Goal: Task Accomplishment & Management: Complete application form

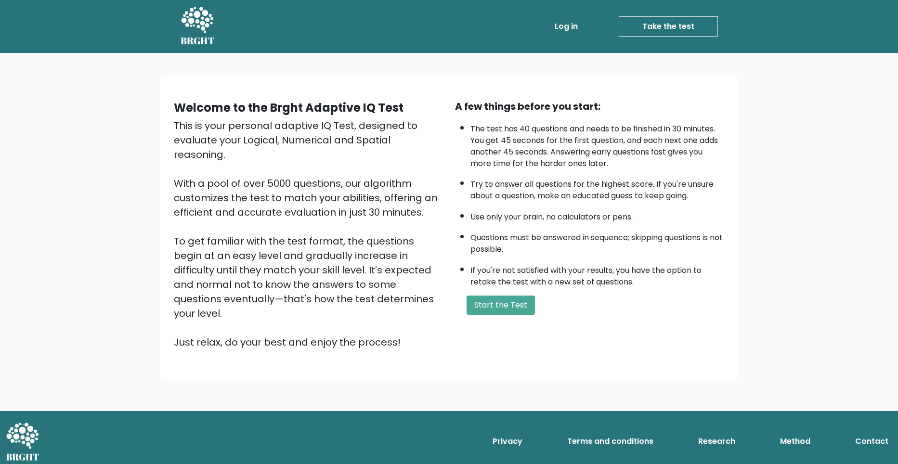
click at [574, 26] on link "Log in" at bounding box center [566, 26] width 31 height 19
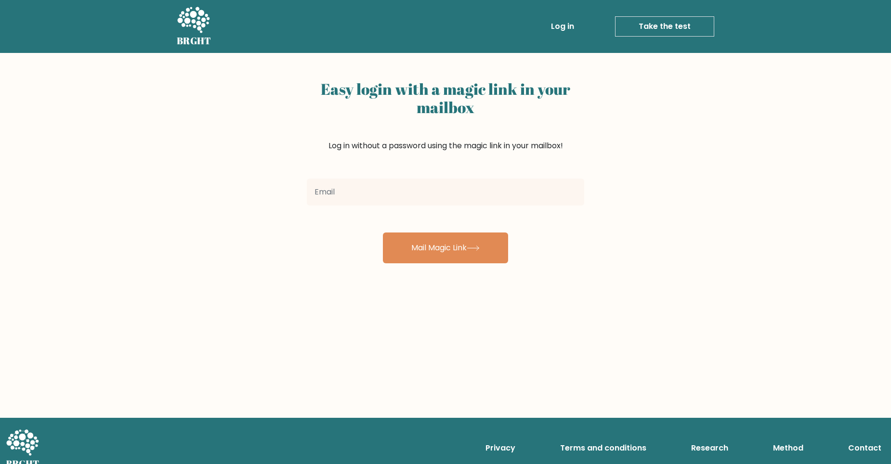
click at [418, 186] on input "email" at bounding box center [445, 192] width 277 height 27
type input "gatlabayan.suzanne@gmail.com"
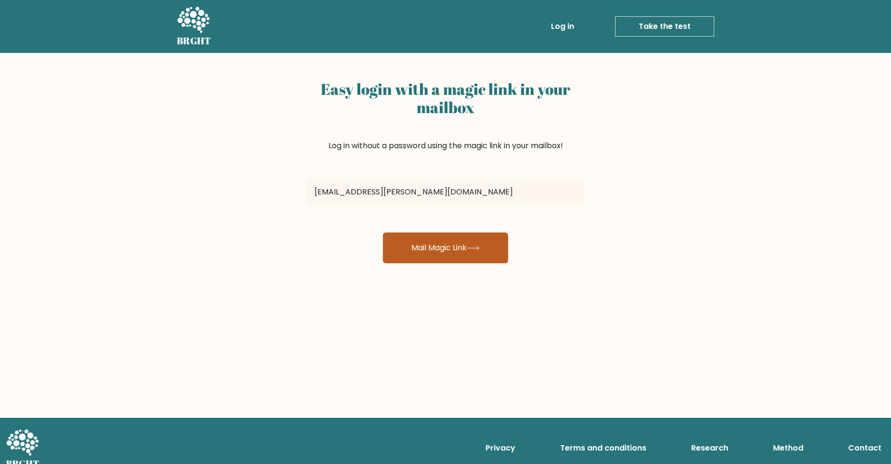
click at [451, 253] on button "Mail Magic Link" at bounding box center [445, 248] width 125 height 31
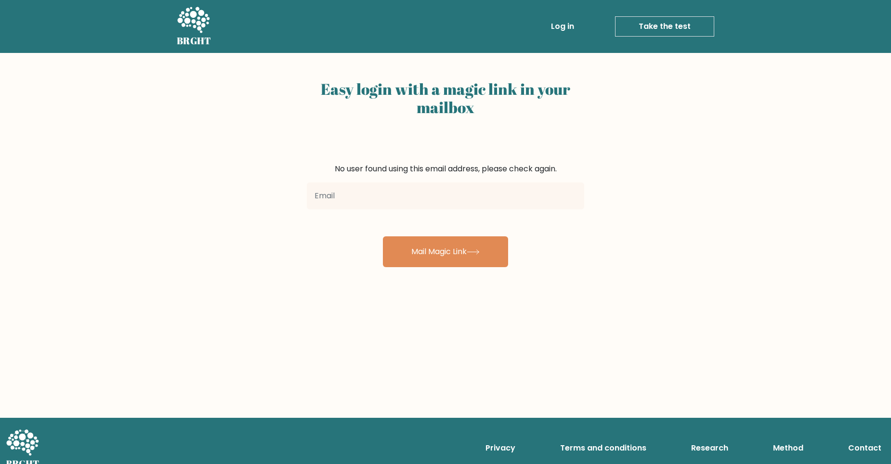
click at [661, 23] on link "Take the test" at bounding box center [664, 26] width 99 height 20
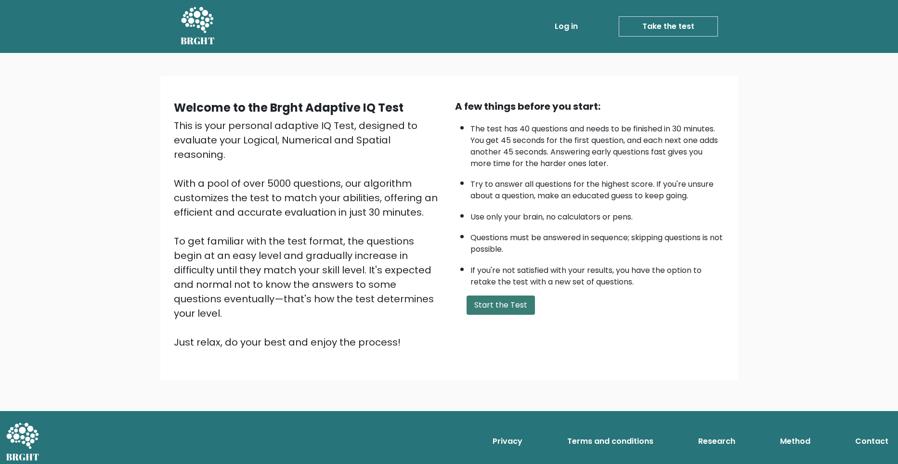
click at [508, 299] on button "Start the Test" at bounding box center [500, 305] width 68 height 19
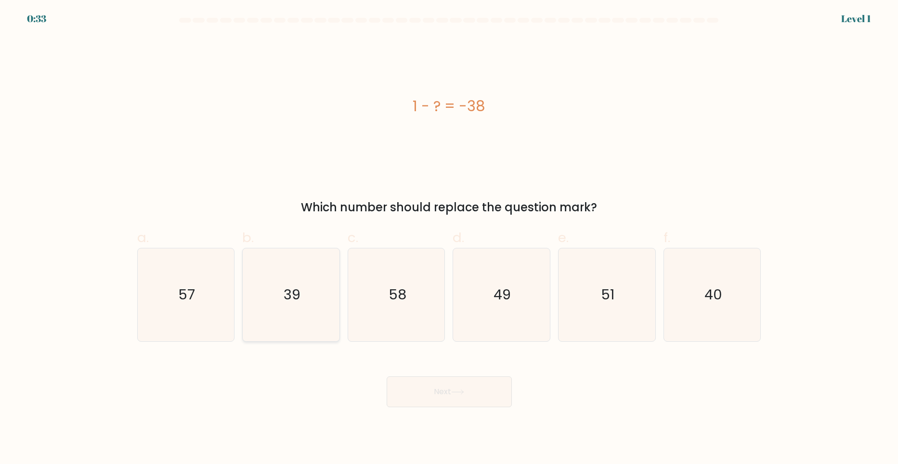
click at [286, 285] on text "39" at bounding box center [292, 294] width 17 height 19
click at [449, 238] on input "b. 39" at bounding box center [449, 235] width 0 height 6
radio input "true"
click at [479, 390] on button "Next" at bounding box center [449, 391] width 125 height 31
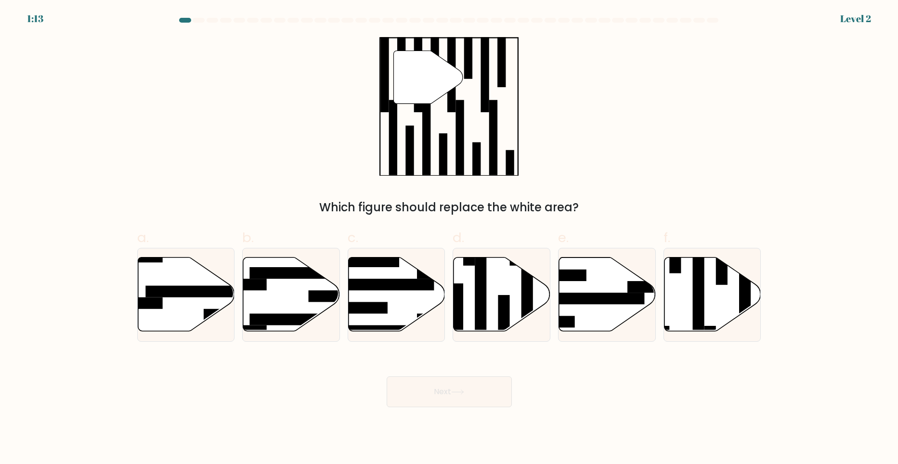
drag, startPoint x: 160, startPoint y: 297, endPoint x: 242, endPoint y: 240, distance: 99.6
click at [242, 240] on div "a. b. c. d." at bounding box center [449, 280] width 632 height 121
click at [707, 308] on icon at bounding box center [712, 294] width 97 height 74
click at [450, 238] on input "f." at bounding box center [449, 235] width 0 height 6
radio input "true"
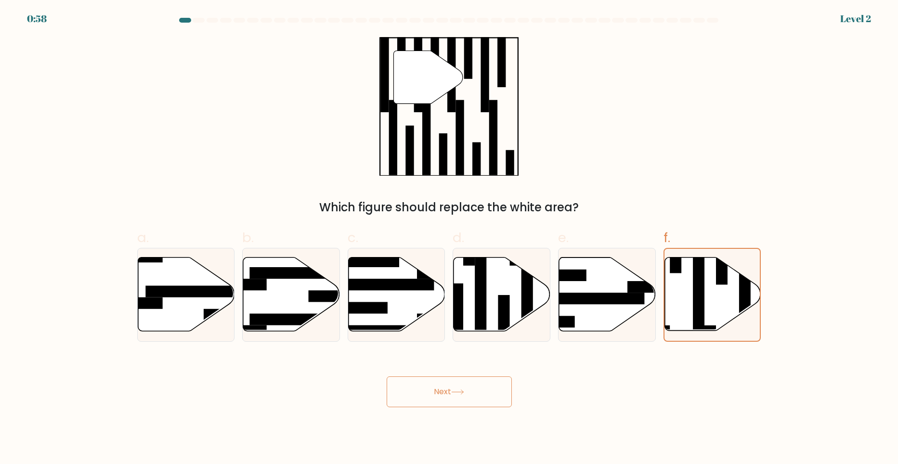
click at [477, 401] on button "Next" at bounding box center [449, 391] width 125 height 31
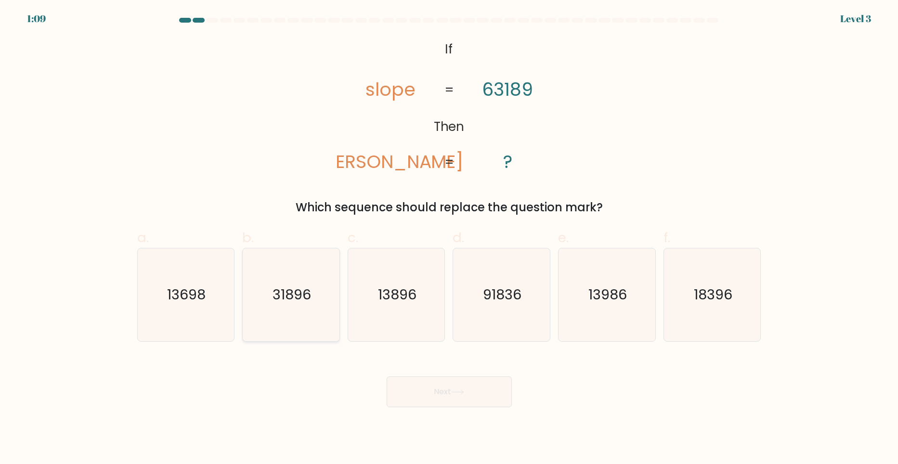
click at [281, 298] on text "31896" at bounding box center [291, 294] width 39 height 19
click at [449, 238] on input "b. 31896" at bounding box center [449, 235] width 0 height 6
radio input "true"
click at [459, 401] on button "Next" at bounding box center [449, 391] width 125 height 31
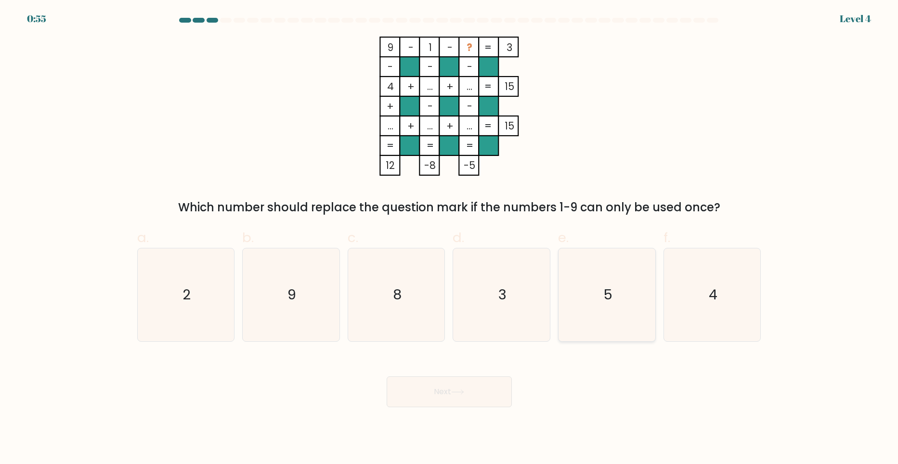
click at [592, 284] on icon "5" at bounding box center [606, 294] width 93 height 93
click at [450, 238] on input "e. 5" at bounding box center [449, 235] width 0 height 6
radio input "true"
click at [733, 304] on icon "4" at bounding box center [712, 294] width 93 height 93
click at [450, 238] on input "f. 4" at bounding box center [449, 235] width 0 height 6
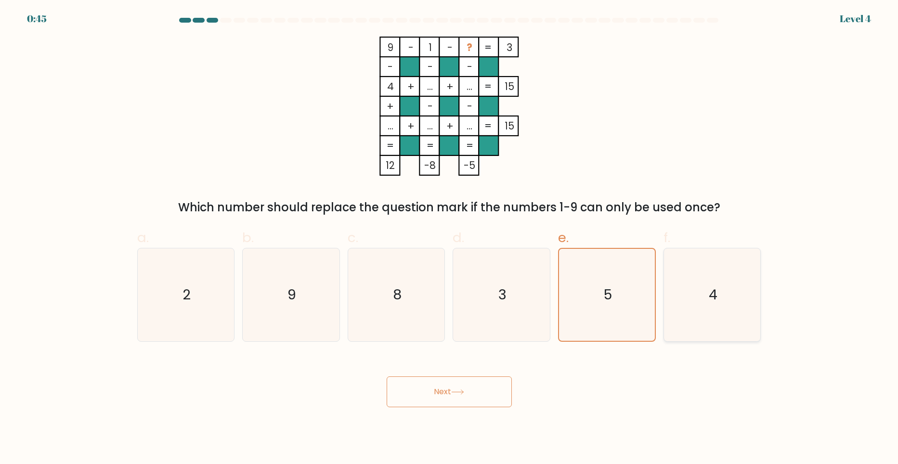
radio input "true"
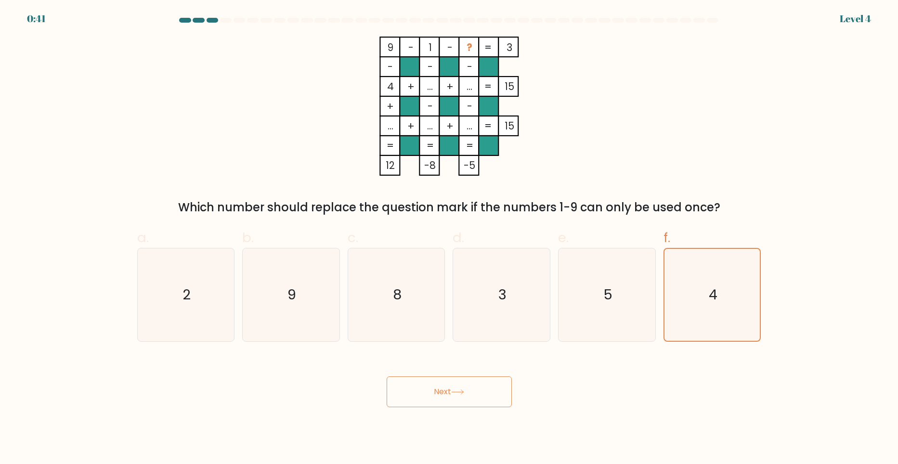
click at [437, 395] on button "Next" at bounding box center [449, 391] width 125 height 31
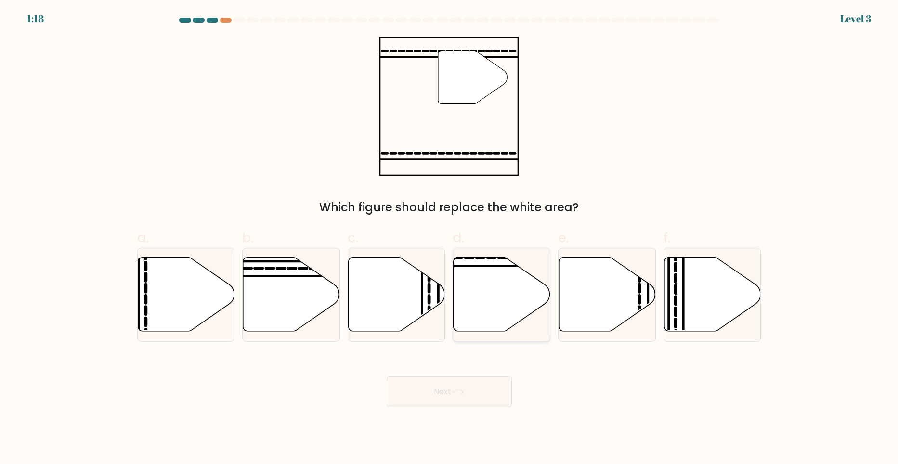
click at [496, 303] on icon at bounding box center [501, 294] width 97 height 74
click at [450, 238] on input "d." at bounding box center [449, 235] width 0 height 6
radio input "true"
click at [496, 395] on button "Next" at bounding box center [449, 391] width 125 height 31
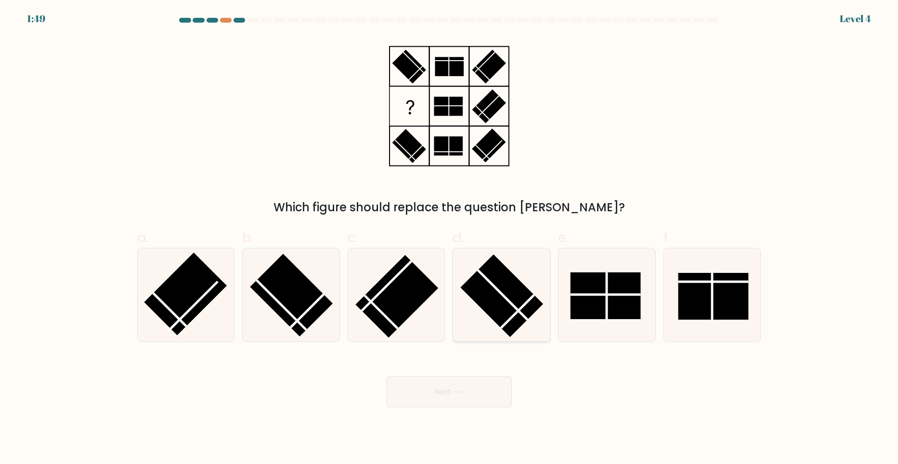
click at [511, 297] on rect at bounding box center [502, 295] width 83 height 83
click at [450, 238] on input "d." at bounding box center [449, 235] width 0 height 6
radio input "true"
click at [446, 397] on button "Next" at bounding box center [449, 391] width 125 height 31
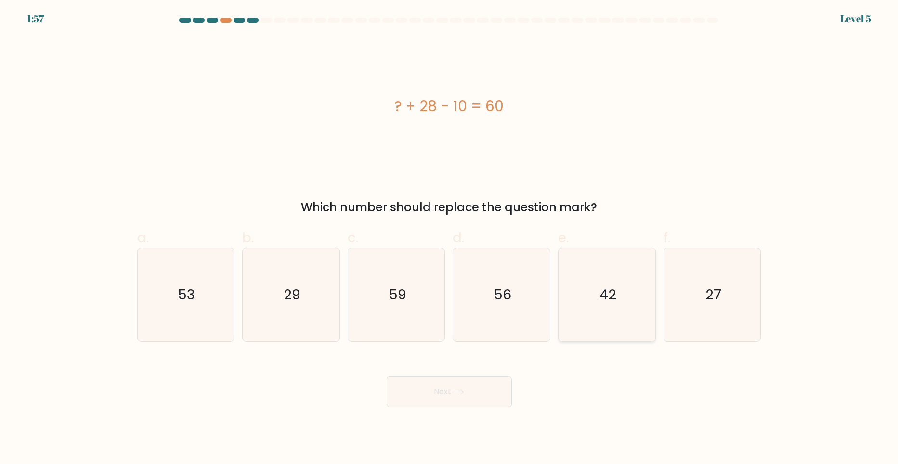
click at [617, 301] on icon "42" at bounding box center [606, 294] width 93 height 93
click at [450, 238] on input "e. 42" at bounding box center [449, 235] width 0 height 6
radio input "true"
click at [484, 393] on button "Next" at bounding box center [449, 391] width 125 height 31
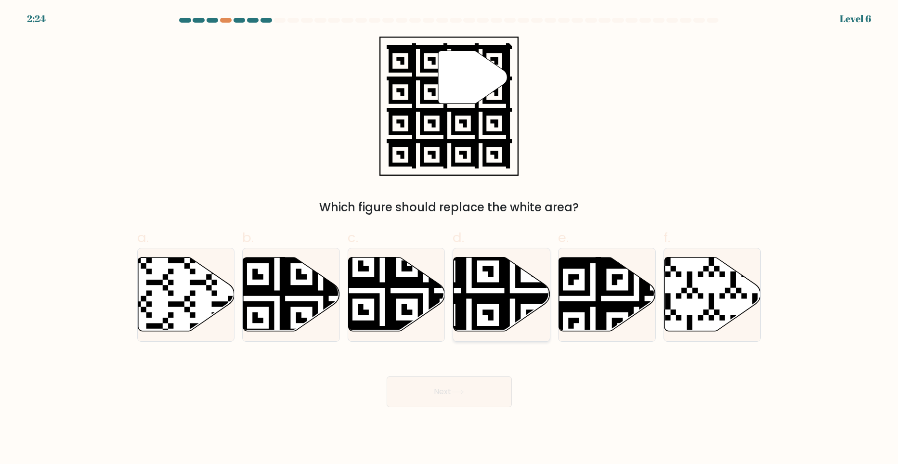
click at [462, 313] on icon at bounding box center [469, 333] width 175 height 175
click at [450, 238] on input "d." at bounding box center [449, 235] width 0 height 6
radio input "true"
click at [479, 398] on button "Next" at bounding box center [449, 391] width 125 height 31
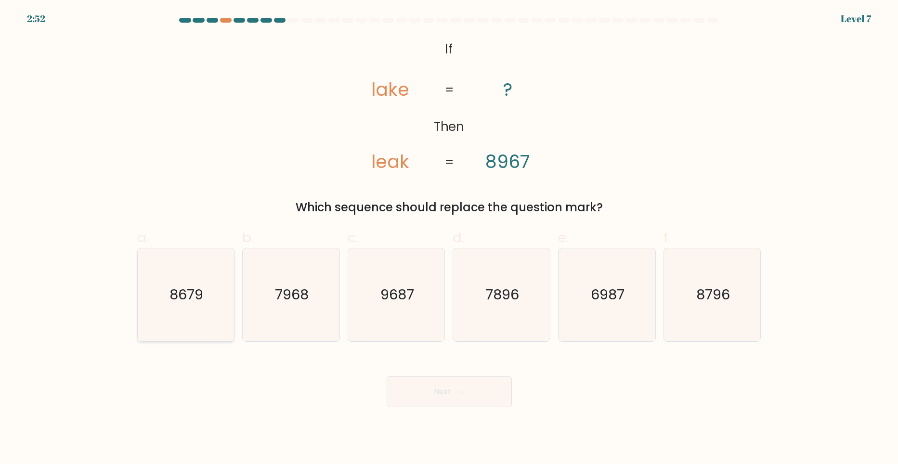
click at [187, 297] on text "8679" at bounding box center [187, 294] width 34 height 19
click at [449, 238] on input "a. 8679" at bounding box center [449, 235] width 0 height 6
radio input "true"
click at [493, 400] on button "Next" at bounding box center [449, 391] width 125 height 31
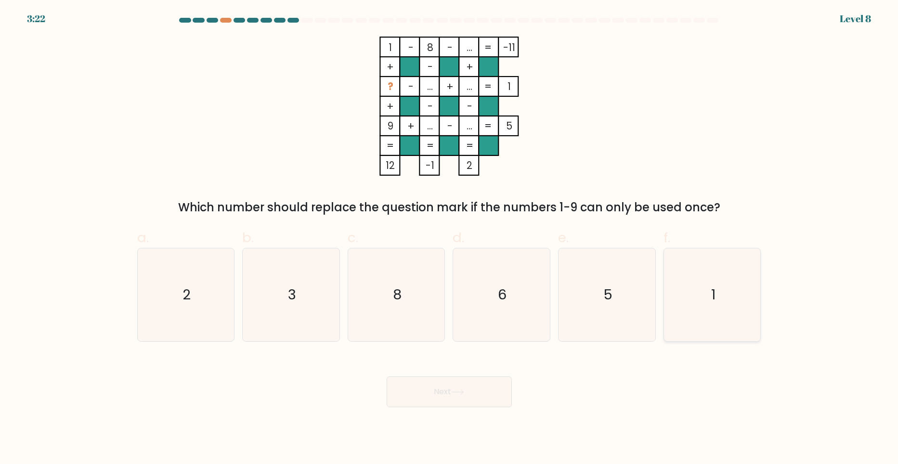
click at [711, 290] on icon "1" at bounding box center [712, 294] width 93 height 93
click at [450, 238] on input "f. 1" at bounding box center [449, 235] width 0 height 6
radio input "true"
click at [452, 397] on button "Next" at bounding box center [449, 391] width 125 height 31
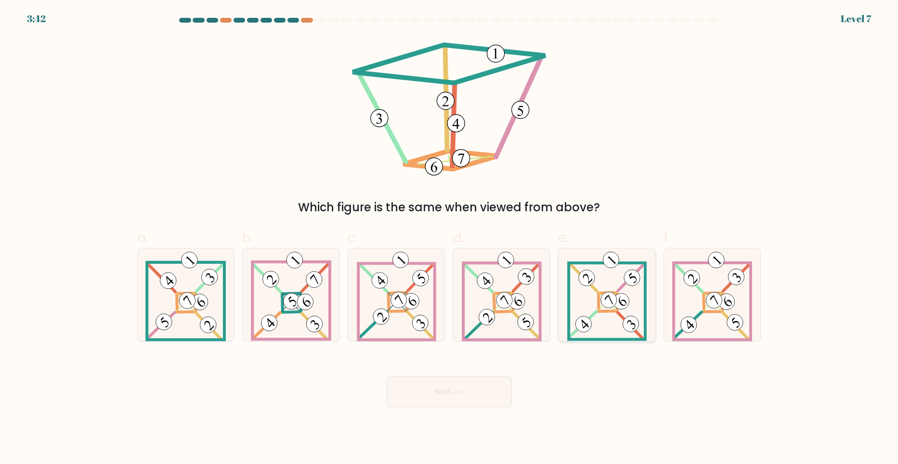
click at [595, 323] on icon at bounding box center [607, 294] width 80 height 93
click at [450, 238] on input "e." at bounding box center [449, 235] width 0 height 6
radio input "true"
click at [432, 392] on button "Next" at bounding box center [449, 391] width 125 height 31
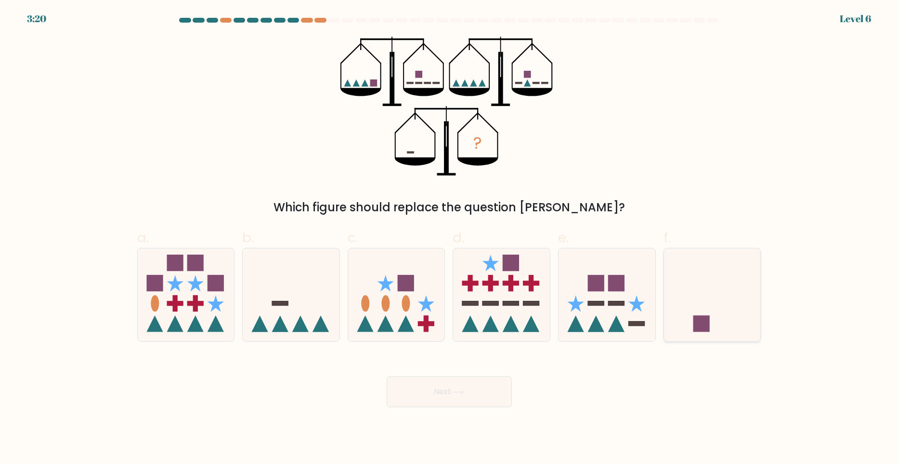
click at [712, 312] on icon at bounding box center [712, 295] width 97 height 80
click at [450, 238] on input "f." at bounding box center [449, 235] width 0 height 6
radio input "true"
click at [494, 397] on button "Next" at bounding box center [449, 391] width 125 height 31
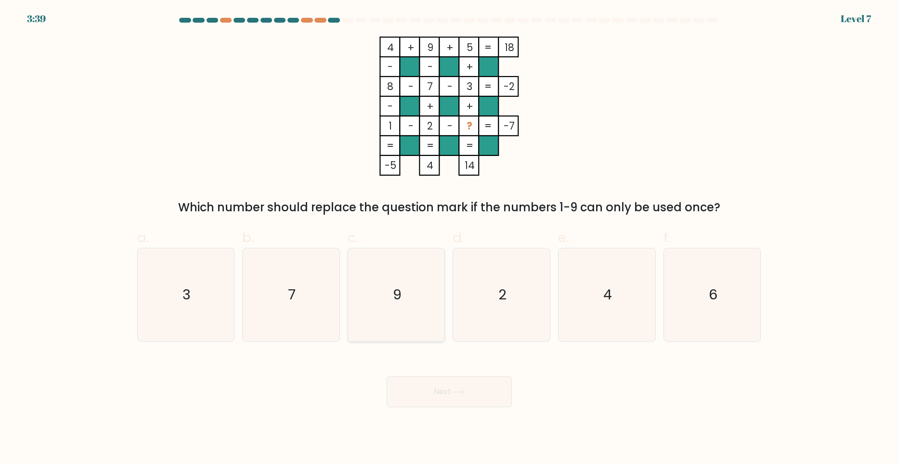
click at [394, 294] on text "9" at bounding box center [397, 294] width 9 height 19
click at [449, 238] on input "c. 9" at bounding box center [449, 235] width 0 height 6
radio input "true"
click at [462, 400] on button "Next" at bounding box center [449, 391] width 125 height 31
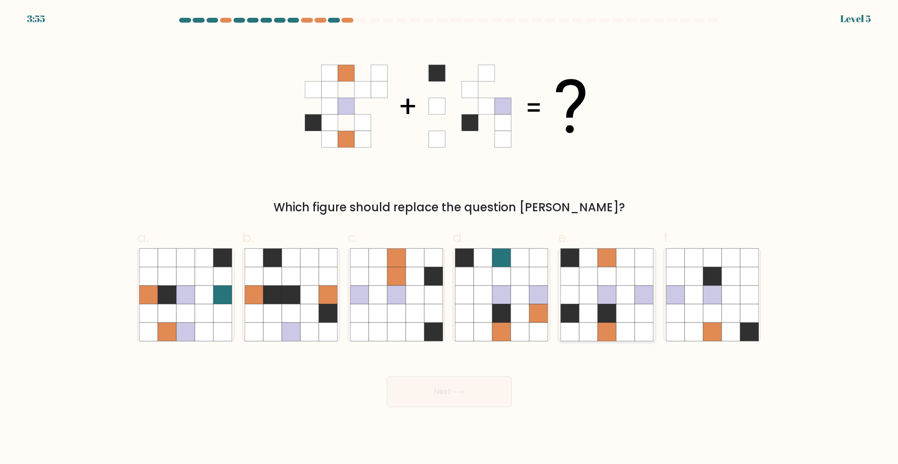
click at [629, 277] on icon at bounding box center [625, 276] width 18 height 18
click at [450, 238] on input "e." at bounding box center [449, 235] width 0 height 6
radio input "true"
click at [461, 392] on icon at bounding box center [457, 391] width 13 height 5
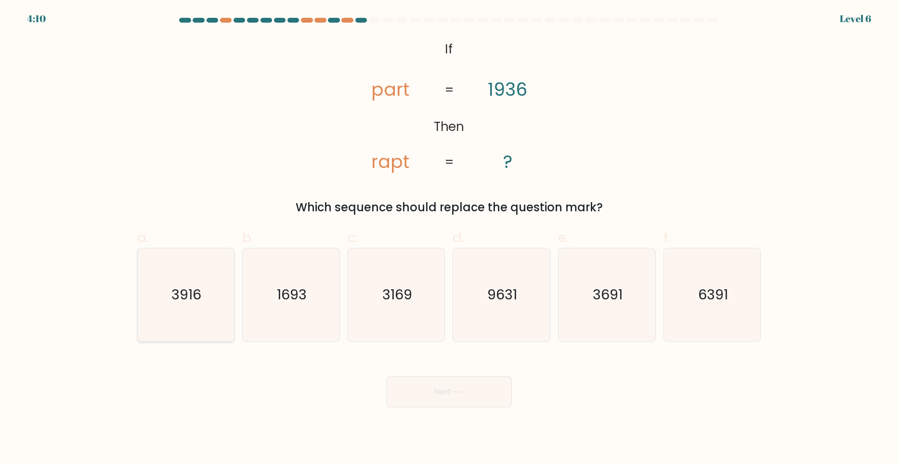
click at [183, 301] on text "3916" at bounding box center [187, 294] width 30 height 19
click at [449, 238] on input "a. 3916" at bounding box center [449, 235] width 0 height 6
radio input "true"
click at [478, 401] on button "Next" at bounding box center [449, 391] width 125 height 31
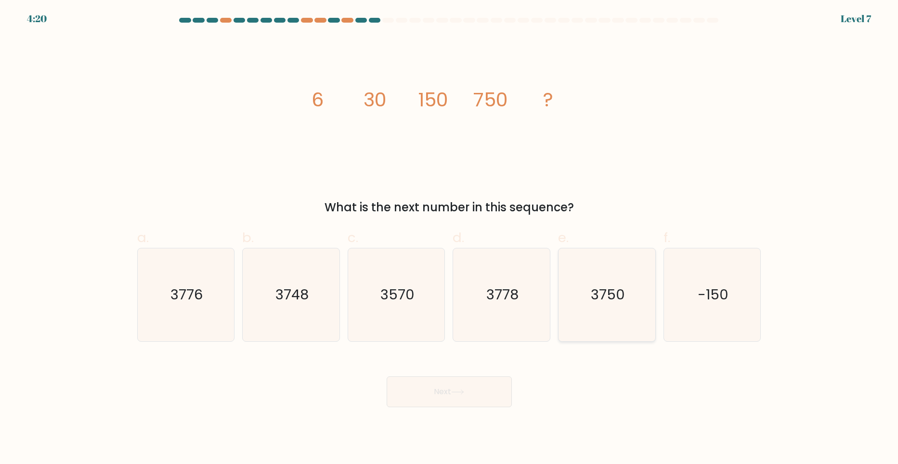
click at [600, 296] on text "3750" at bounding box center [608, 294] width 34 height 19
click at [450, 238] on input "e. 3750" at bounding box center [449, 235] width 0 height 6
radio input "true"
click at [495, 389] on button "Next" at bounding box center [449, 391] width 125 height 31
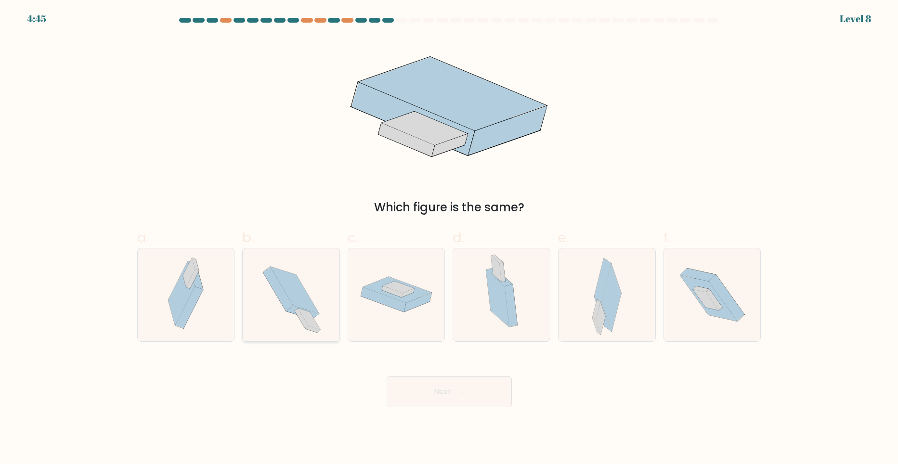
click at [313, 314] on icon at bounding box center [302, 312] width 33 height 13
click at [449, 238] on input "b." at bounding box center [449, 235] width 0 height 6
radio input "true"
click at [461, 388] on button "Next" at bounding box center [449, 391] width 125 height 31
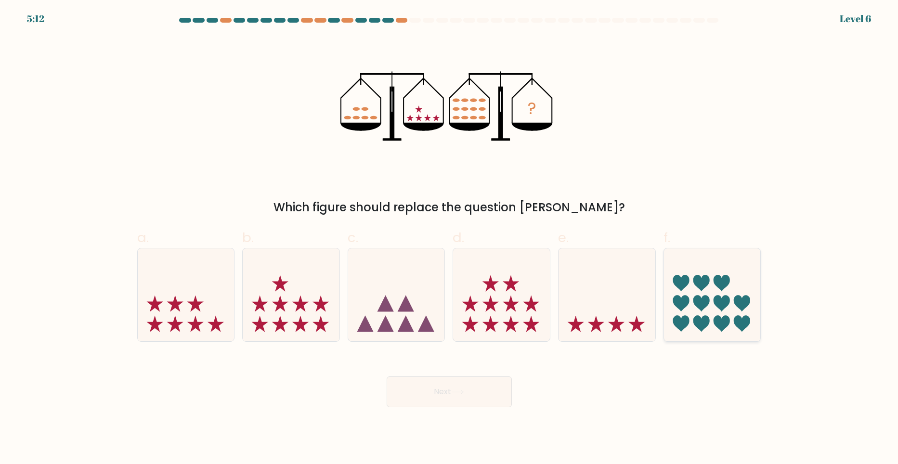
click at [682, 308] on icon at bounding box center [681, 303] width 16 height 16
click at [450, 238] on input "f." at bounding box center [449, 235] width 0 height 6
radio input "true"
click at [486, 397] on button "Next" at bounding box center [449, 391] width 125 height 31
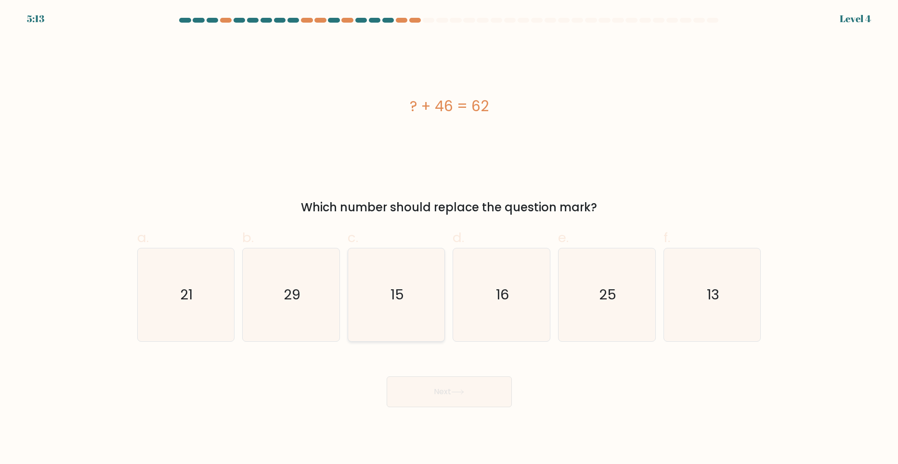
click at [401, 306] on icon "15" at bounding box center [396, 294] width 93 height 93
click at [449, 238] on input "c. 15" at bounding box center [449, 235] width 0 height 6
radio input "true"
click at [495, 298] on icon "16" at bounding box center [501, 294] width 93 height 93
click at [450, 238] on input "d. 16" at bounding box center [449, 235] width 0 height 6
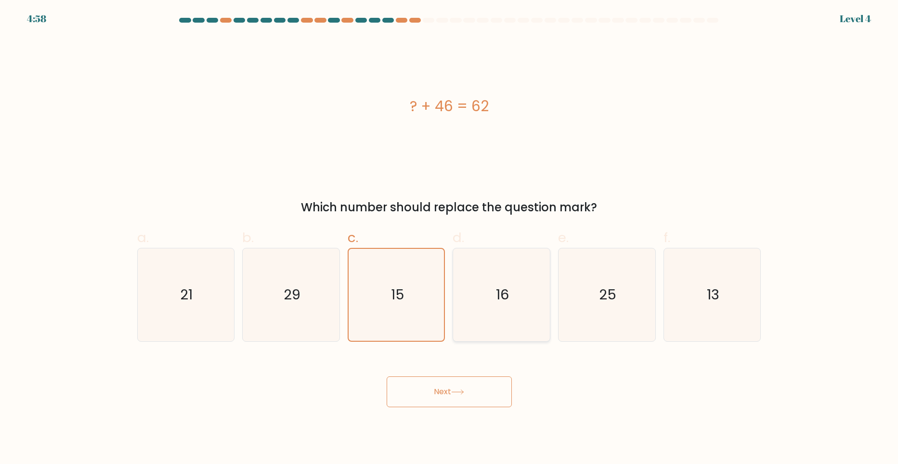
radio input "true"
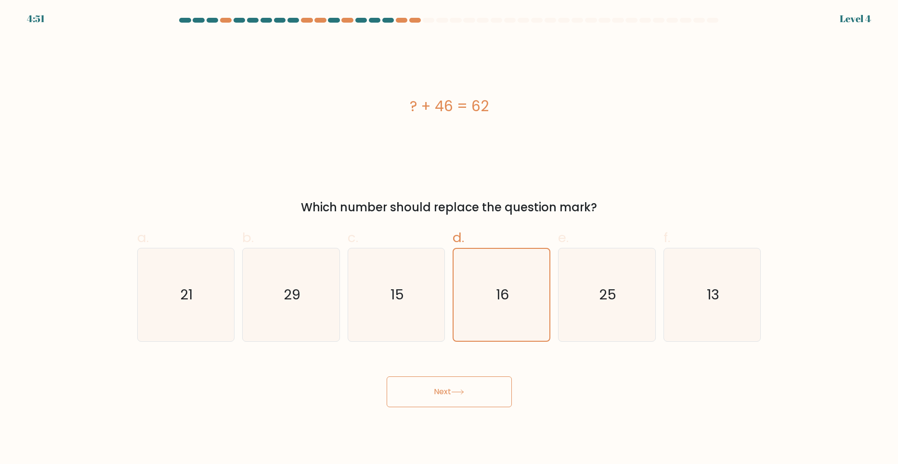
click at [452, 415] on body "4:51 Level 4 a." at bounding box center [449, 232] width 898 height 464
click at [453, 403] on button "Next" at bounding box center [449, 391] width 125 height 31
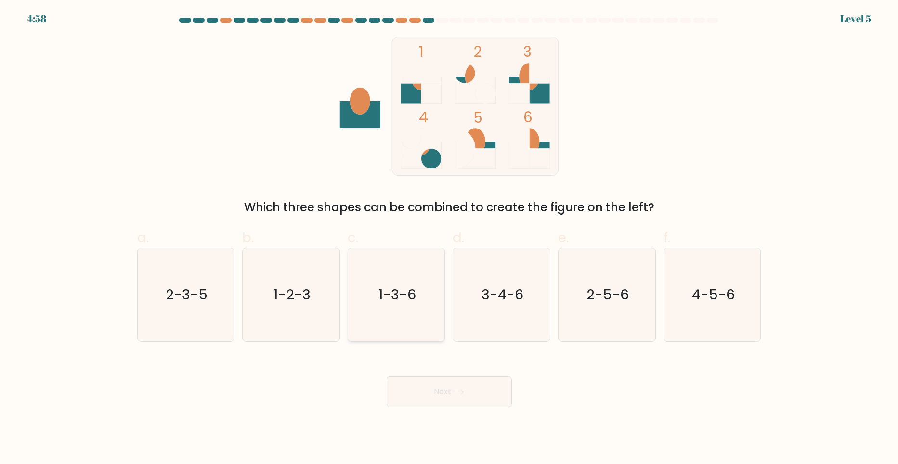
click at [397, 296] on text "1-3-6" at bounding box center [397, 294] width 38 height 19
click at [449, 238] on input "c. 1-3-6" at bounding box center [449, 235] width 0 height 6
radio input "true"
click at [459, 392] on icon at bounding box center [457, 391] width 13 height 5
click at [486, 400] on button "Next" at bounding box center [449, 391] width 125 height 31
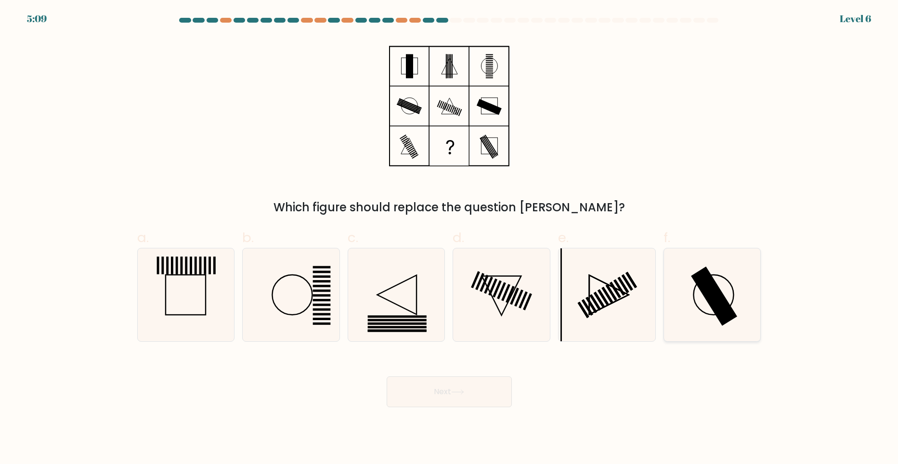
click at [710, 290] on rect at bounding box center [714, 295] width 46 height 59
click at [450, 238] on input "f." at bounding box center [449, 235] width 0 height 6
radio input "true"
click at [482, 392] on button "Next" at bounding box center [449, 391] width 125 height 31
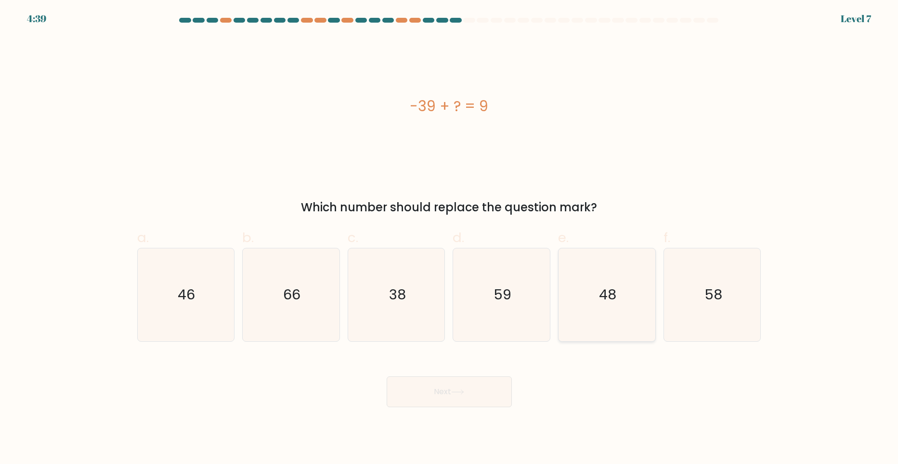
click at [597, 297] on icon "48" at bounding box center [606, 294] width 93 height 93
click at [450, 238] on input "e. 48" at bounding box center [449, 235] width 0 height 6
radio input "true"
click at [463, 410] on body "4:38 Level 7 a." at bounding box center [449, 232] width 898 height 464
click at [468, 399] on button "Next" at bounding box center [449, 391] width 125 height 31
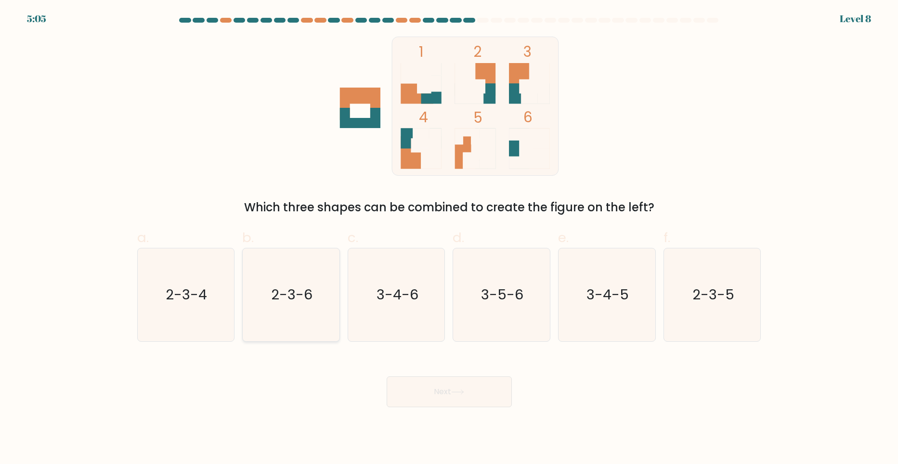
click at [300, 292] on text "2-3-6" at bounding box center [291, 294] width 41 height 19
click at [449, 238] on input "b. 2-3-6" at bounding box center [449, 235] width 0 height 6
radio input "true"
click at [445, 381] on button "Next" at bounding box center [449, 391] width 125 height 31
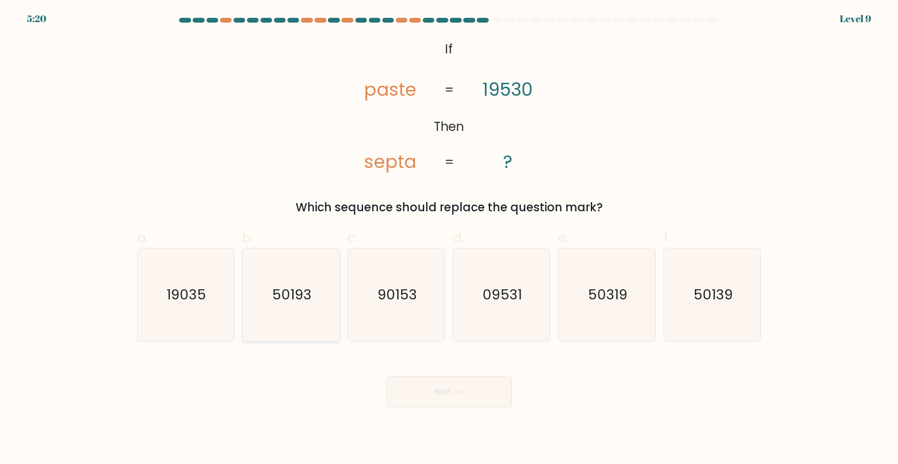
click at [302, 304] on icon "50193" at bounding box center [291, 294] width 93 height 93
click at [449, 238] on input "b. 50193" at bounding box center [449, 235] width 0 height 6
radio input "true"
click at [433, 388] on button "Next" at bounding box center [449, 391] width 125 height 31
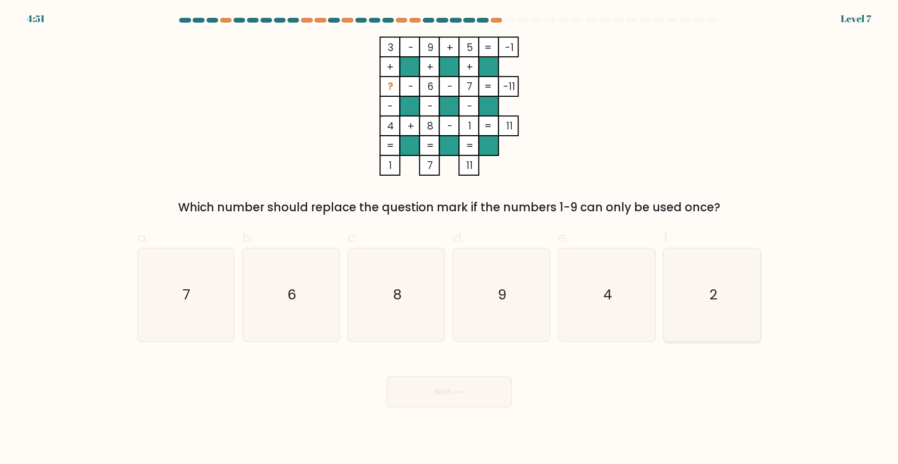
click at [684, 289] on icon "2" at bounding box center [712, 294] width 93 height 93
click at [450, 238] on input "f. 2" at bounding box center [449, 235] width 0 height 6
radio input "true"
click at [463, 393] on icon at bounding box center [457, 391] width 13 height 5
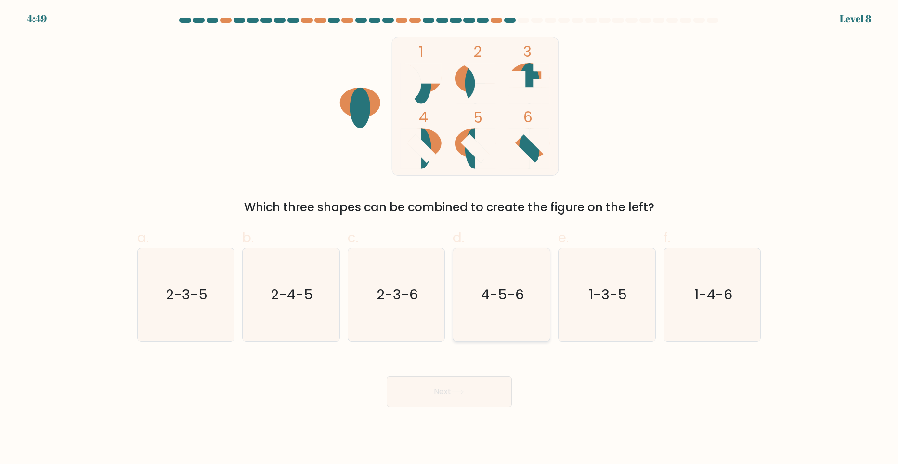
click at [501, 289] on text "4-5-6" at bounding box center [502, 294] width 43 height 19
click at [450, 238] on input "d. 4-5-6" at bounding box center [449, 235] width 0 height 6
radio input "true"
click at [464, 400] on button "Next" at bounding box center [449, 391] width 125 height 31
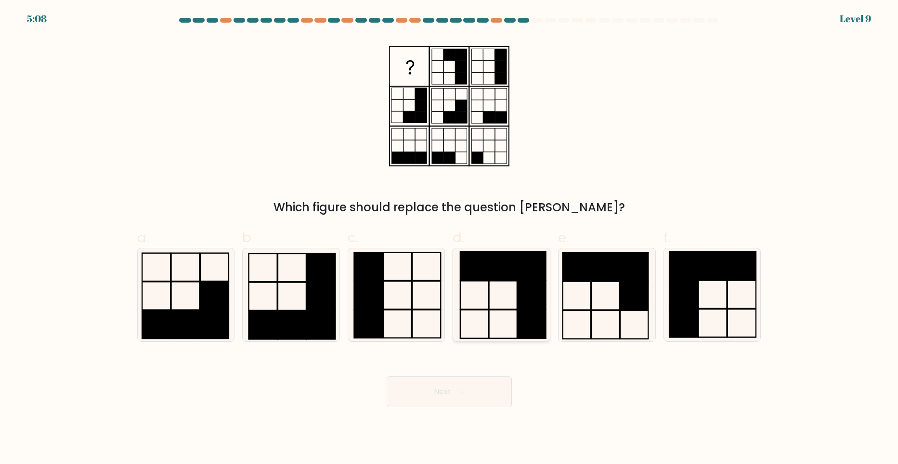
click at [527, 319] on rect at bounding box center [532, 324] width 28 height 28
click at [450, 238] on input "d." at bounding box center [449, 235] width 0 height 6
radio input "true"
click at [477, 386] on button "Next" at bounding box center [449, 391] width 125 height 31
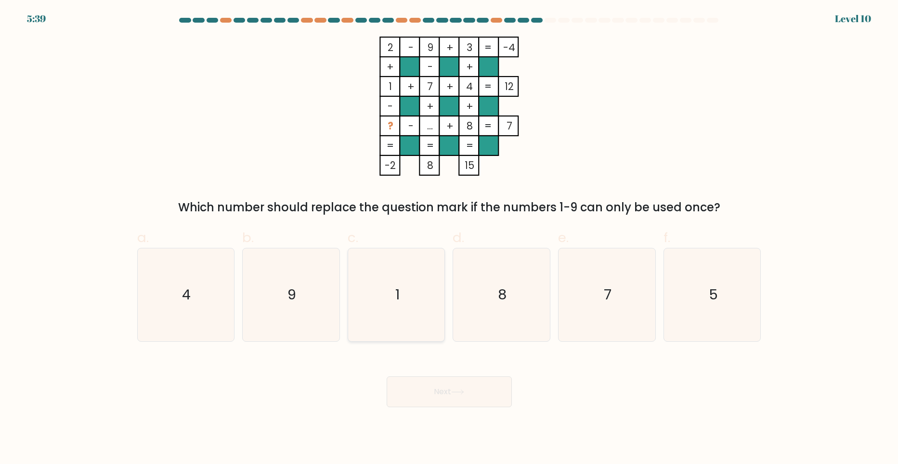
click at [405, 291] on icon "1" at bounding box center [396, 294] width 93 height 93
click at [449, 238] on input "c. 1" at bounding box center [449, 235] width 0 height 6
radio input "true"
click at [387, 311] on icon "1" at bounding box center [396, 295] width 92 height 92
click at [449, 238] on input "c. 1" at bounding box center [449, 235] width 0 height 6
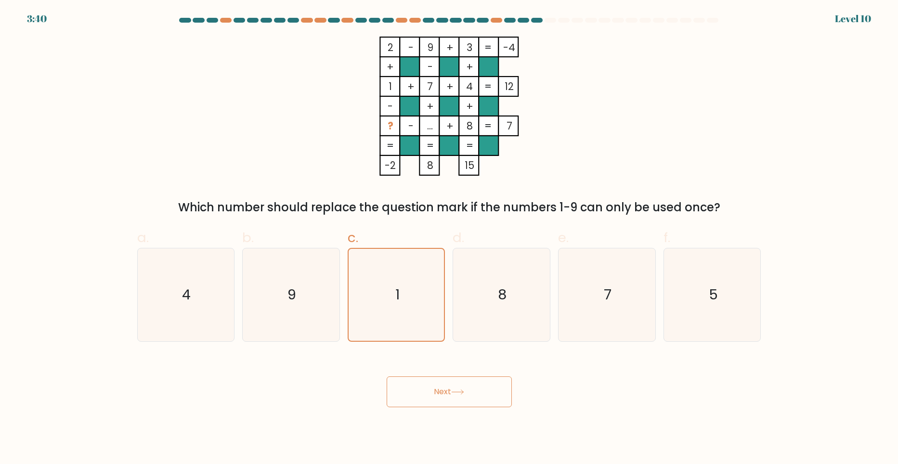
click at [461, 396] on button "Next" at bounding box center [449, 391] width 125 height 31
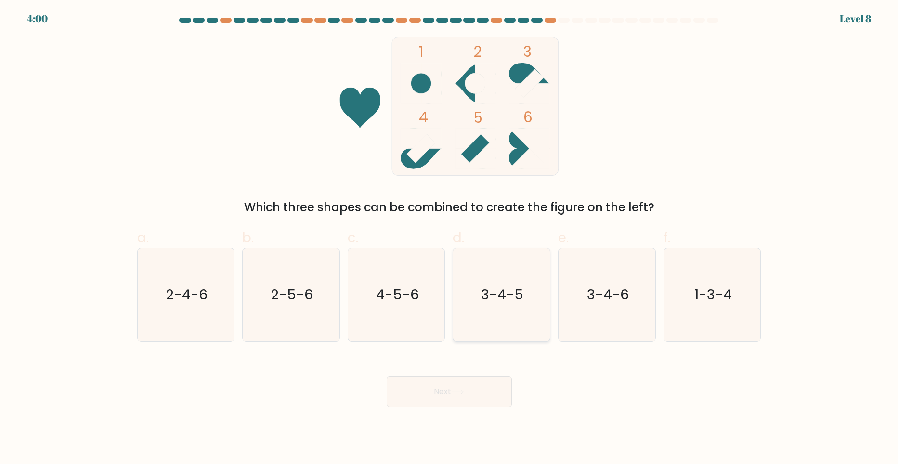
click at [498, 294] on text "3-4-5" at bounding box center [502, 294] width 42 height 19
click at [450, 238] on input "d. 3-4-5" at bounding box center [449, 235] width 0 height 6
radio input "true"
click at [486, 390] on button "Next" at bounding box center [449, 391] width 125 height 31
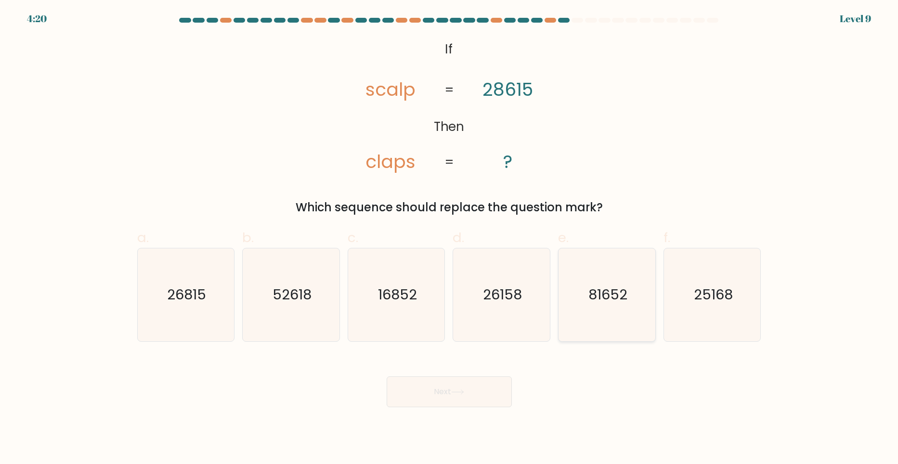
click at [625, 296] on text "81652" at bounding box center [607, 294] width 39 height 19
click at [450, 238] on input "e. 81652" at bounding box center [449, 235] width 0 height 6
radio input "true"
click at [462, 388] on button "Next" at bounding box center [449, 391] width 125 height 31
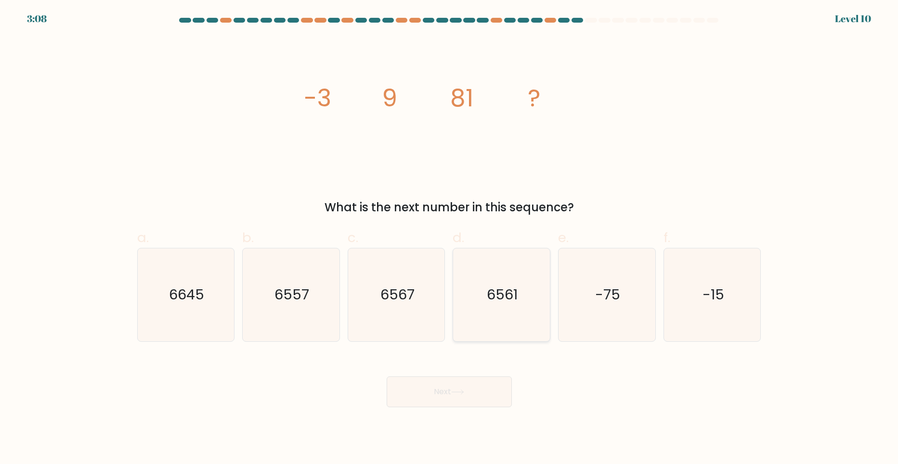
drag, startPoint x: 515, startPoint y: 296, endPoint x: 535, endPoint y: 299, distance: 20.5
click at [515, 296] on text "6561" at bounding box center [502, 294] width 31 height 19
click at [450, 238] on input "d. 6561" at bounding box center [449, 235] width 0 height 6
radio input "true"
click at [488, 393] on button "Next" at bounding box center [449, 391] width 125 height 31
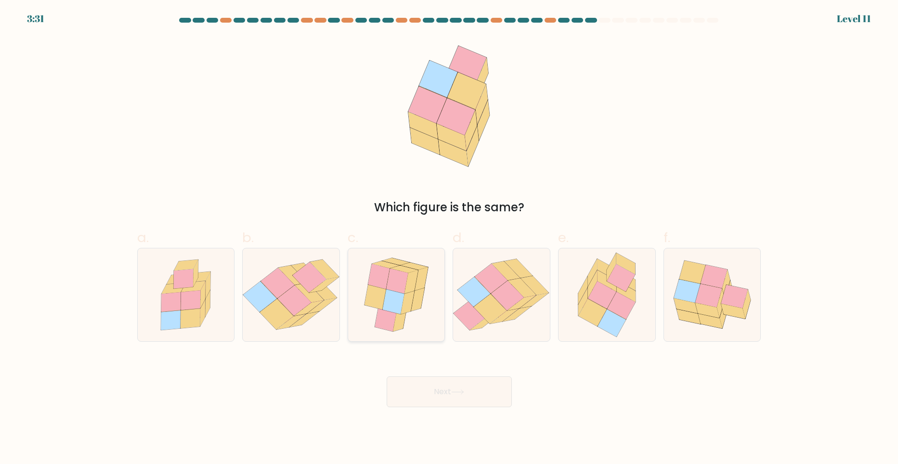
click at [388, 290] on icon at bounding box center [394, 301] width 22 height 25
click at [449, 238] on input "c." at bounding box center [449, 235] width 0 height 6
radio input "true"
click at [476, 406] on button "Next" at bounding box center [449, 391] width 125 height 31
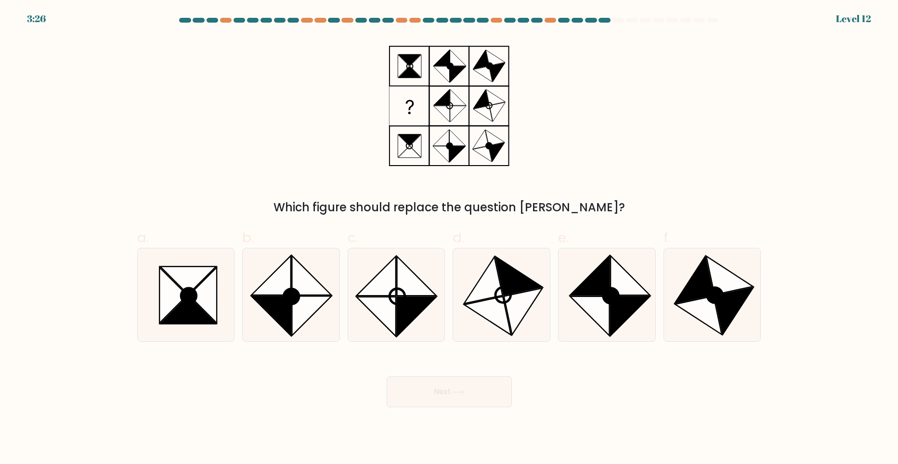
click at [476, 393] on button "Next" at bounding box center [449, 391] width 125 height 31
click at [555, 155] on div "Which figure should replace the question mark?" at bounding box center [448, 127] width 635 height 180
click at [511, 279] on icon at bounding box center [518, 276] width 47 height 39
click at [450, 238] on input "d." at bounding box center [449, 235] width 0 height 6
radio input "true"
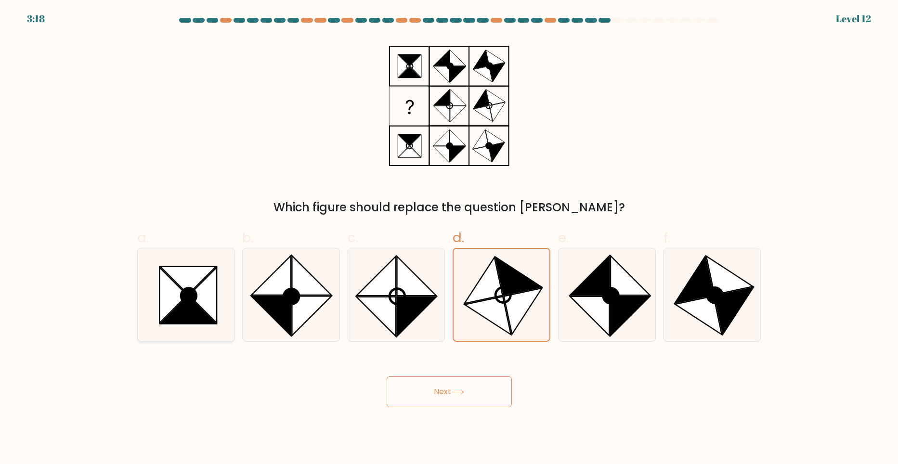
click at [186, 315] on icon at bounding box center [187, 310] width 55 height 28
click at [449, 238] on input "a." at bounding box center [449, 235] width 0 height 6
radio input "true"
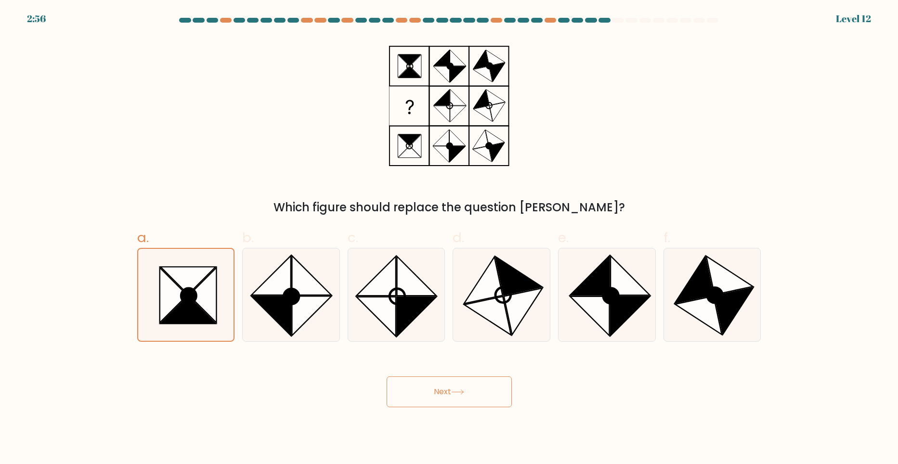
click at [481, 389] on button "Next" at bounding box center [449, 391] width 125 height 31
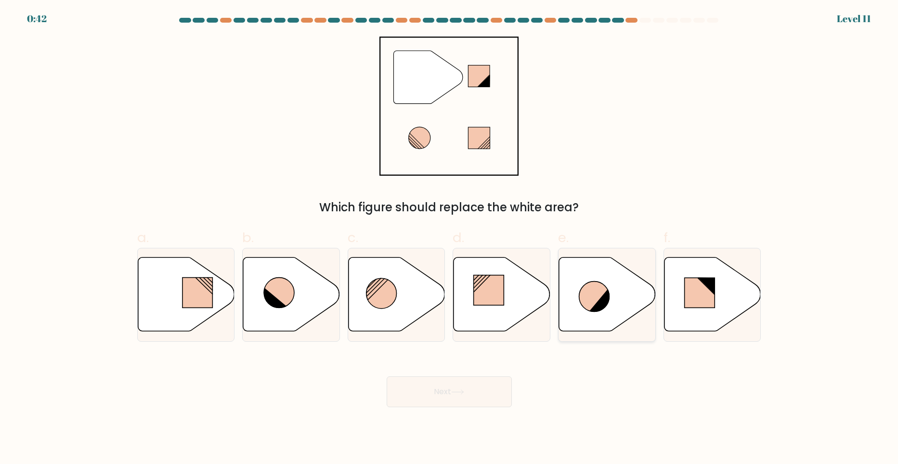
click at [594, 320] on icon at bounding box center [607, 294] width 97 height 74
click at [450, 238] on input "e." at bounding box center [449, 235] width 0 height 6
radio input "true"
click at [297, 299] on icon at bounding box center [291, 294] width 97 height 74
click at [449, 238] on input "b." at bounding box center [449, 235] width 0 height 6
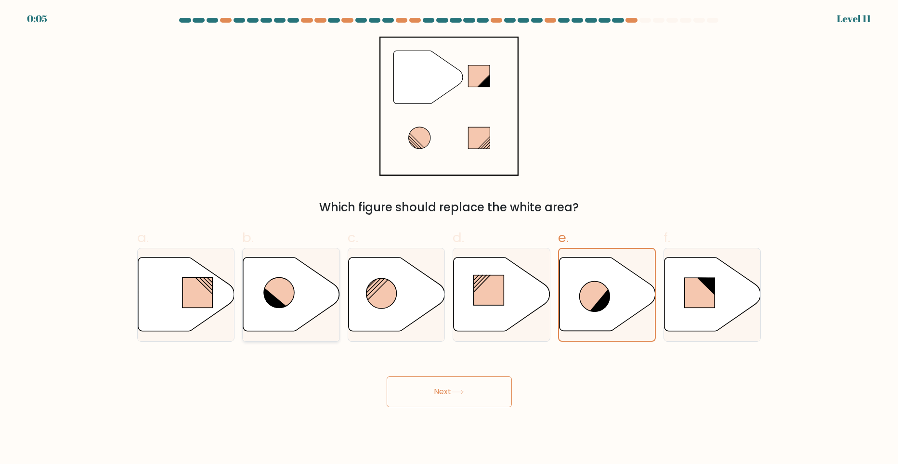
radio input "true"
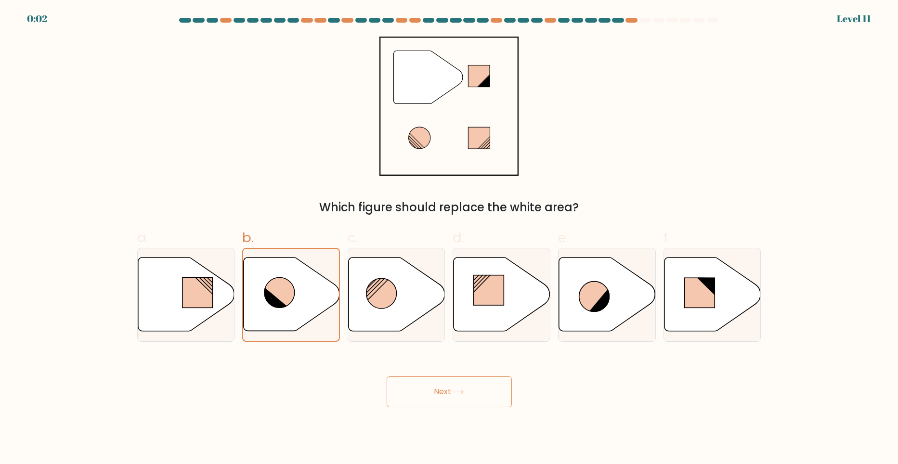
click at [445, 388] on button "Next" at bounding box center [449, 391] width 125 height 31
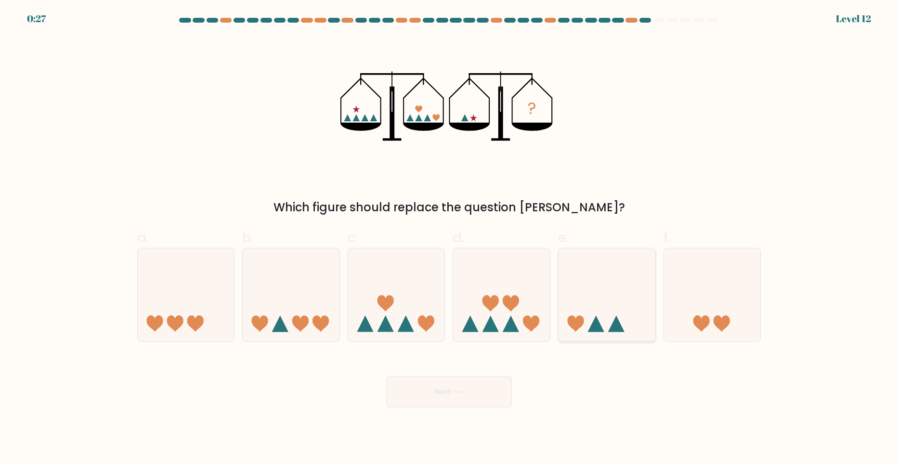
click at [595, 321] on icon at bounding box center [596, 324] width 16 height 16
click at [450, 238] on input "e." at bounding box center [449, 235] width 0 height 6
radio input "true"
click at [477, 394] on button "Next" at bounding box center [449, 391] width 125 height 31
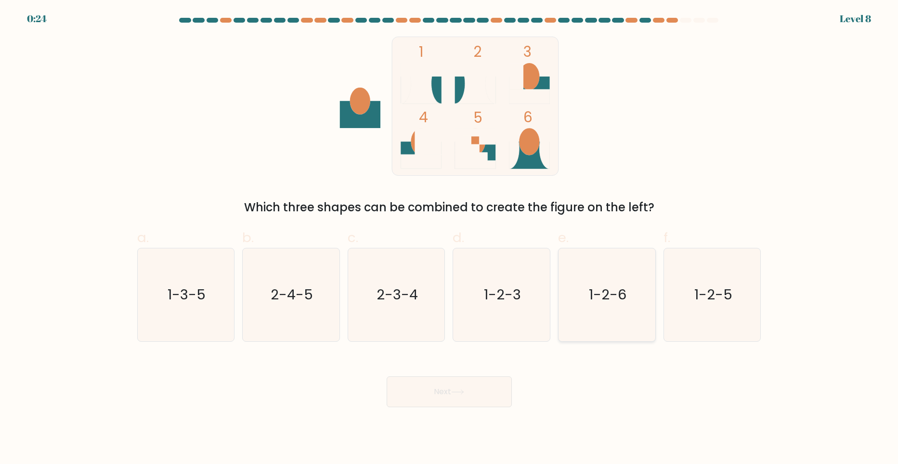
click at [604, 299] on text "1-2-6" at bounding box center [608, 294] width 38 height 19
click at [450, 238] on input "e. 1-2-6" at bounding box center [449, 235] width 0 height 6
radio input "true"
click at [430, 399] on button "Next" at bounding box center [449, 391] width 125 height 31
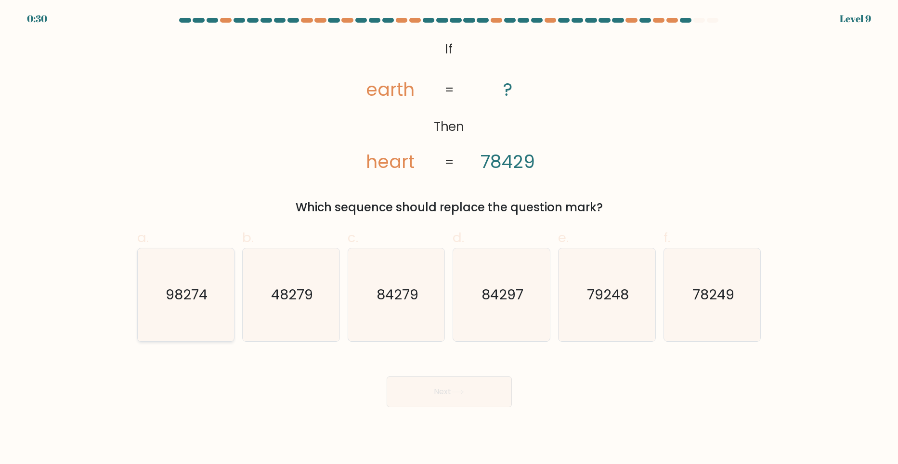
click at [175, 294] on text "98274" at bounding box center [187, 294] width 42 height 19
click at [449, 238] on input "a. 98274" at bounding box center [449, 235] width 0 height 6
radio input "true"
click at [477, 398] on button "Next" at bounding box center [449, 391] width 125 height 31
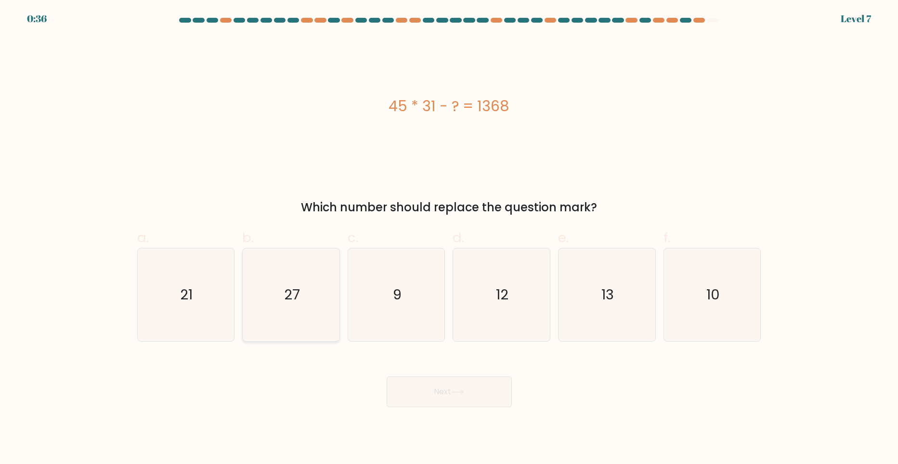
drag, startPoint x: 297, startPoint y: 291, endPoint x: 319, endPoint y: 289, distance: 21.8
click at [297, 291] on text "27" at bounding box center [292, 294] width 16 height 19
click at [449, 238] on input "b. 27" at bounding box center [449, 235] width 0 height 6
radio input "true"
click at [448, 393] on button "Next" at bounding box center [449, 391] width 125 height 31
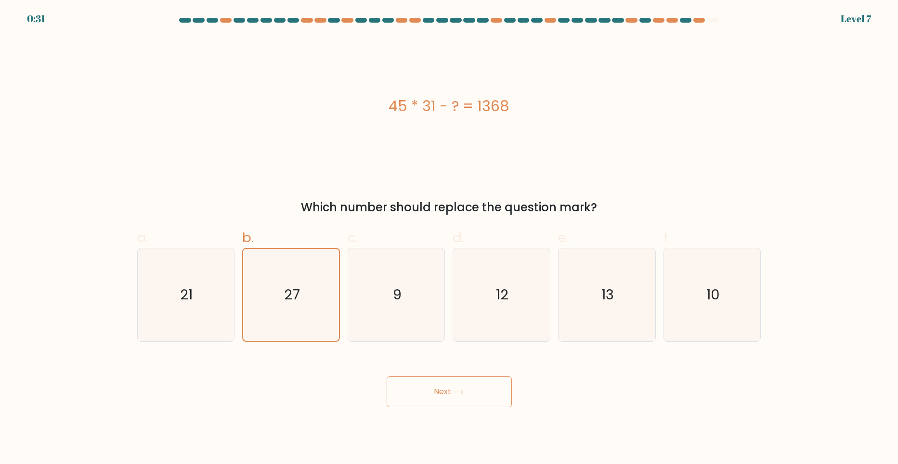
click at [422, 401] on button "Next" at bounding box center [449, 391] width 125 height 31
click at [424, 394] on button "Next" at bounding box center [449, 391] width 125 height 31
click at [650, 398] on div "Next" at bounding box center [448, 380] width 635 height 54
click at [501, 112] on div "45 * 31 - ? = 1368" at bounding box center [449, 106] width 624 height 22
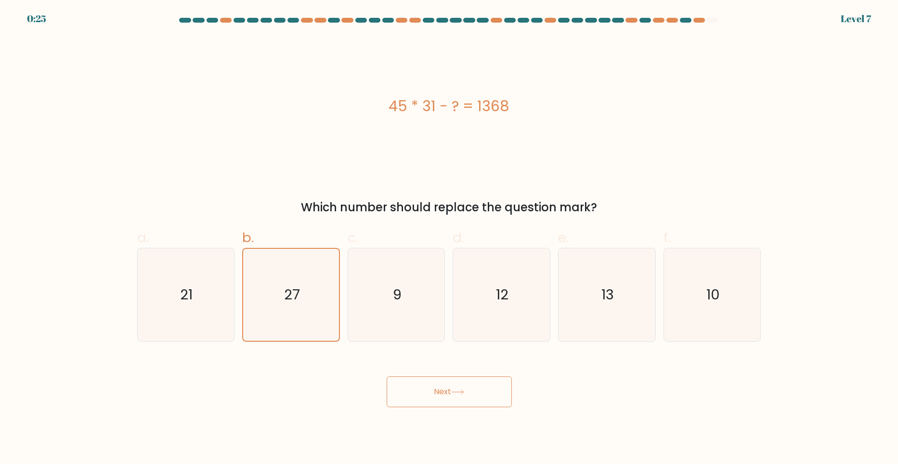
click at [481, 377] on button "Next" at bounding box center [449, 391] width 125 height 31
click at [480, 385] on button "Next" at bounding box center [449, 391] width 125 height 31
click at [576, 409] on body "0:20 Level 7 a." at bounding box center [449, 232] width 898 height 464
click at [581, 407] on div "Next" at bounding box center [448, 380] width 635 height 54
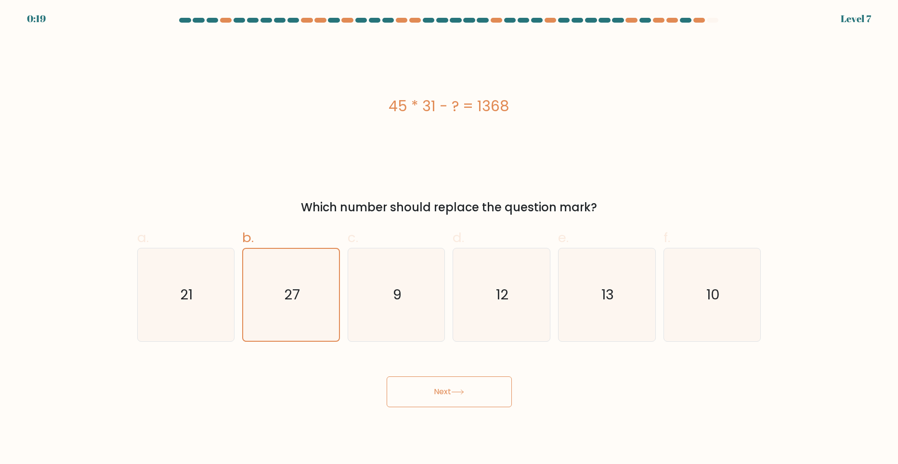
click at [583, 405] on div "Next" at bounding box center [448, 380] width 635 height 54
drag, startPoint x: 583, startPoint y: 405, endPoint x: 561, endPoint y: 422, distance: 28.1
click at [561, 422] on body "0:18 Level 7 a." at bounding box center [449, 232] width 898 height 464
click at [425, 408] on body "0:15 Level 7 a." at bounding box center [449, 232] width 898 height 464
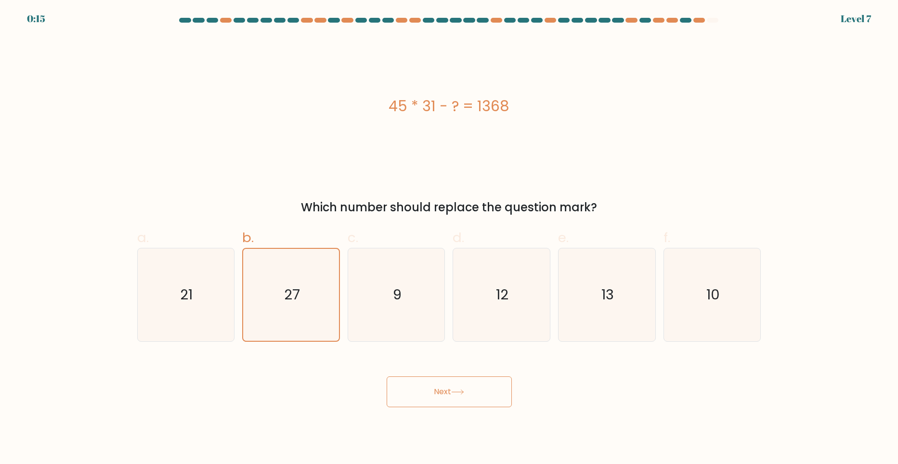
click at [417, 400] on button "Next" at bounding box center [449, 391] width 125 height 31
click at [355, 442] on body "0:13 Level 7 a." at bounding box center [449, 232] width 898 height 464
drag, startPoint x: 490, startPoint y: 308, endPoint x: 481, endPoint y: 310, distance: 9.3
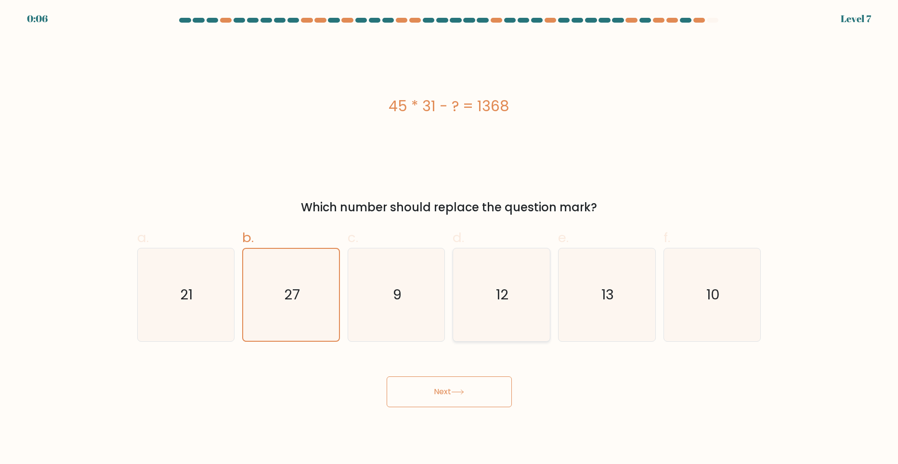
click at [490, 308] on icon "12" at bounding box center [501, 294] width 93 height 93
click at [450, 238] on input "d. 12" at bounding box center [449, 235] width 0 height 6
radio input "true"
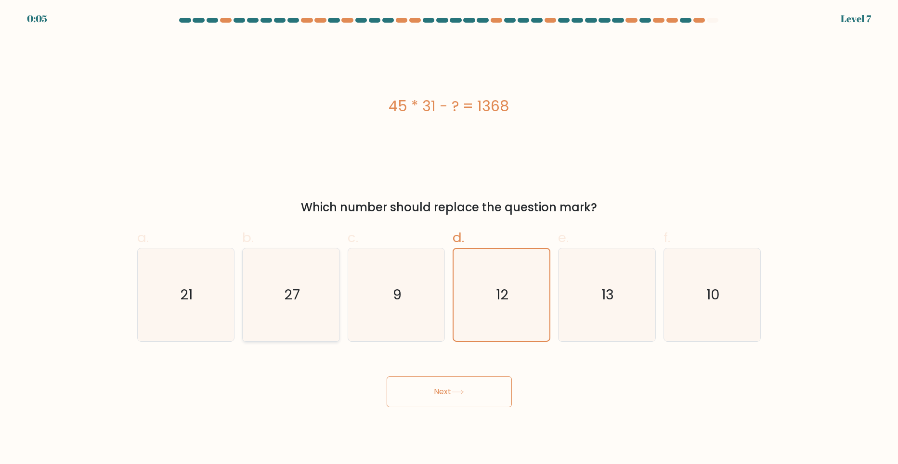
click at [317, 296] on icon "27" at bounding box center [291, 294] width 93 height 93
click at [449, 238] on input "b. 27" at bounding box center [449, 235] width 0 height 6
radio input "true"
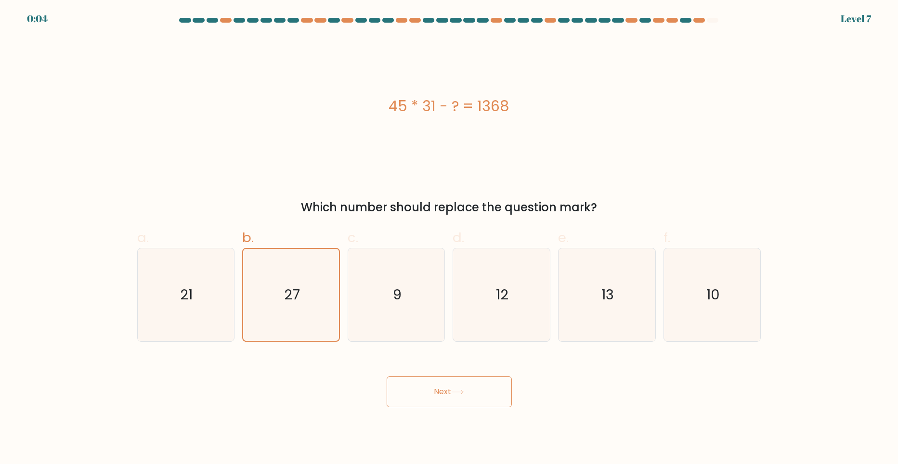
click at [433, 384] on button "Next" at bounding box center [449, 391] width 125 height 31
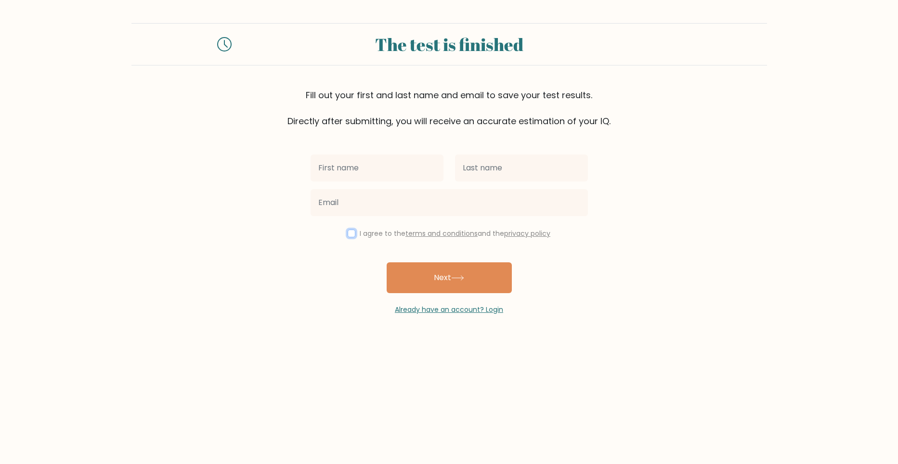
click at [352, 234] on input "checkbox" at bounding box center [352, 234] width 8 height 8
checkbox input "true"
click at [369, 175] on input "text" at bounding box center [377, 168] width 133 height 27
type input "[PERSON_NAME]"
type input "Gatlabayan"
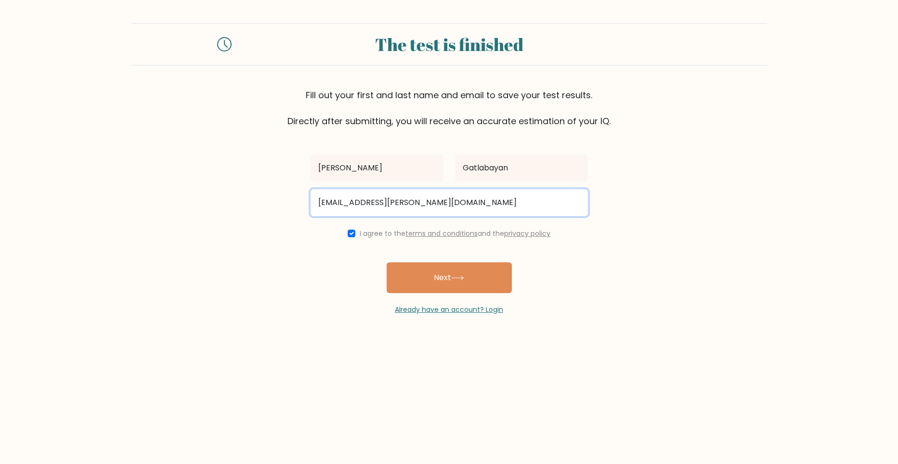
drag, startPoint x: 404, startPoint y: 203, endPoint x: 409, endPoint y: 210, distance: 8.3
click at [404, 203] on input "[EMAIL_ADDRESS][PERSON_NAME][DOMAIN_NAME]" at bounding box center [449, 202] width 277 height 27
type input "[EMAIL_ADDRESS][PERSON_NAME][DOMAIN_NAME]"
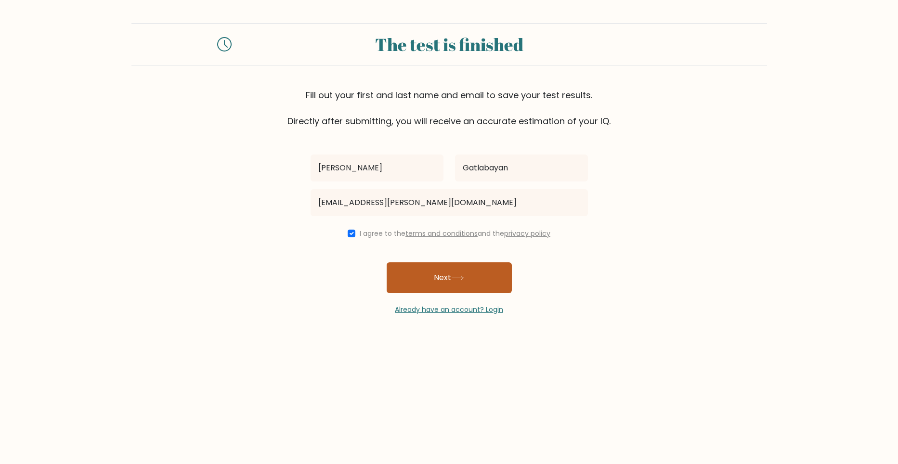
click at [415, 273] on button "Next" at bounding box center [449, 277] width 125 height 31
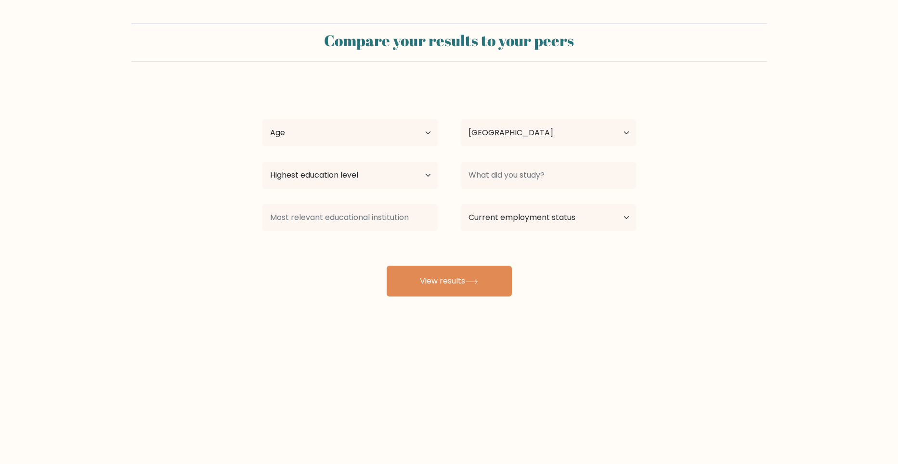
select select "PH"
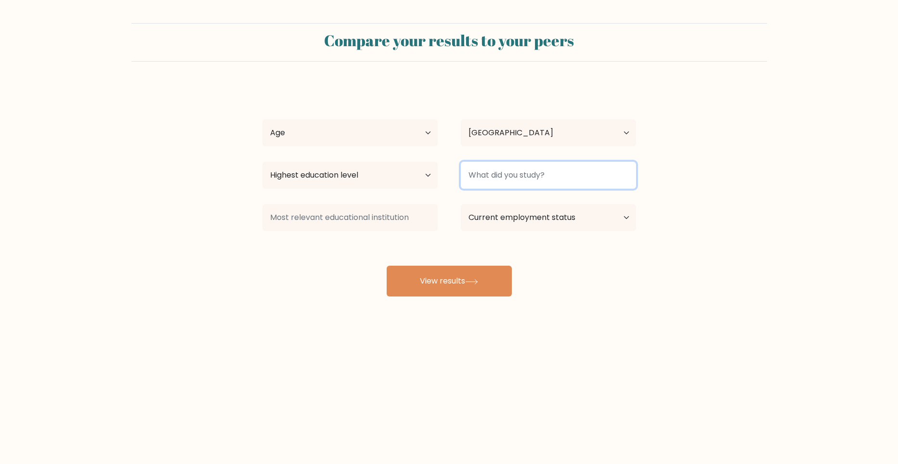
click at [545, 178] on input at bounding box center [548, 175] width 175 height 27
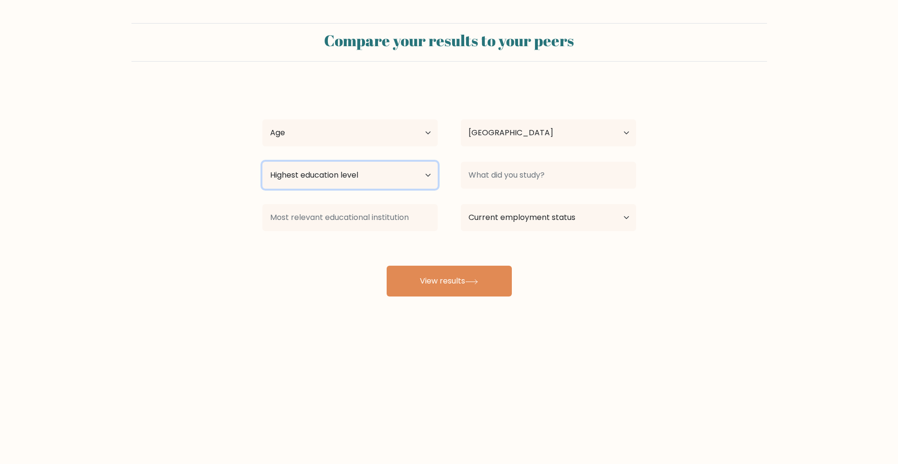
click at [430, 178] on select "Highest education level No schooling Primary Lower Secondary Upper Secondary Oc…" at bounding box center [349, 175] width 175 height 27
click at [262, 162] on select "Highest education level No schooling Primary Lower Secondary Upper Secondary Oc…" at bounding box center [349, 175] width 175 height 27
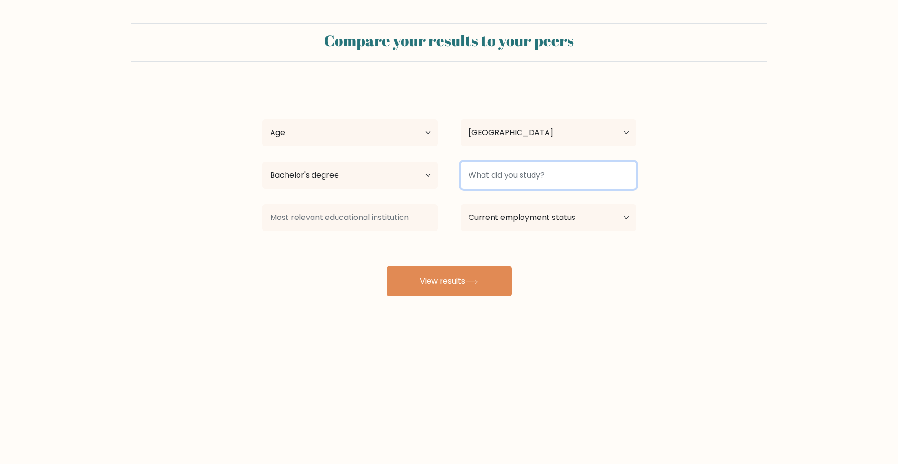
click at [485, 168] on input at bounding box center [548, 175] width 175 height 27
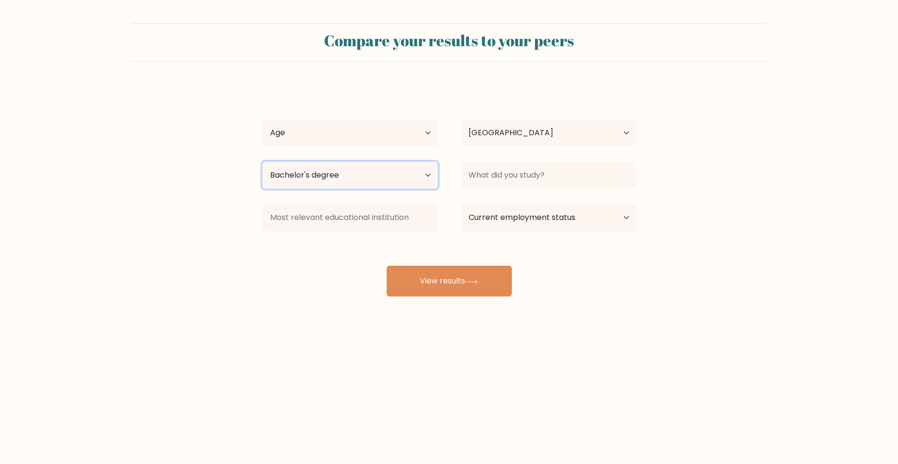
click at [389, 181] on select "Highest education level No schooling Primary Lower Secondary Upper Secondary Oc…" at bounding box center [349, 175] width 175 height 27
select select "occupation_specific"
click at [262, 162] on select "Highest education level No schooling Primary Lower Secondary Upper Secondary Oc…" at bounding box center [349, 175] width 175 height 27
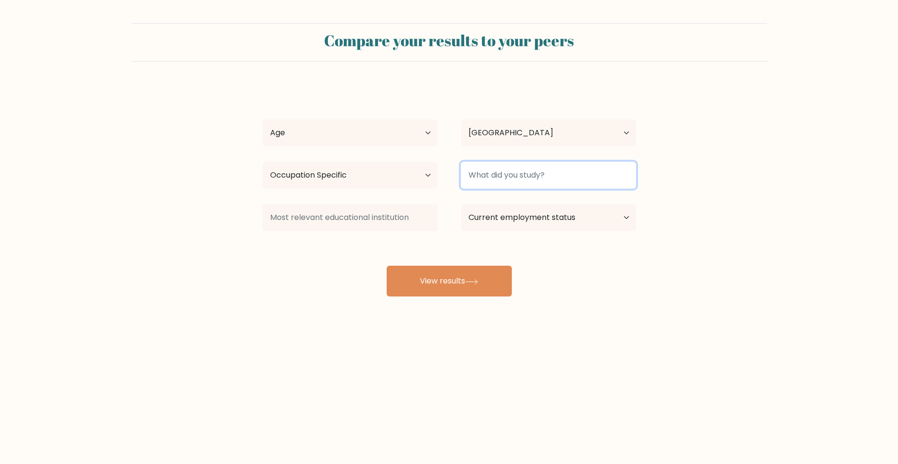
click at [472, 182] on input at bounding box center [548, 175] width 175 height 27
type input "s"
type input "d"
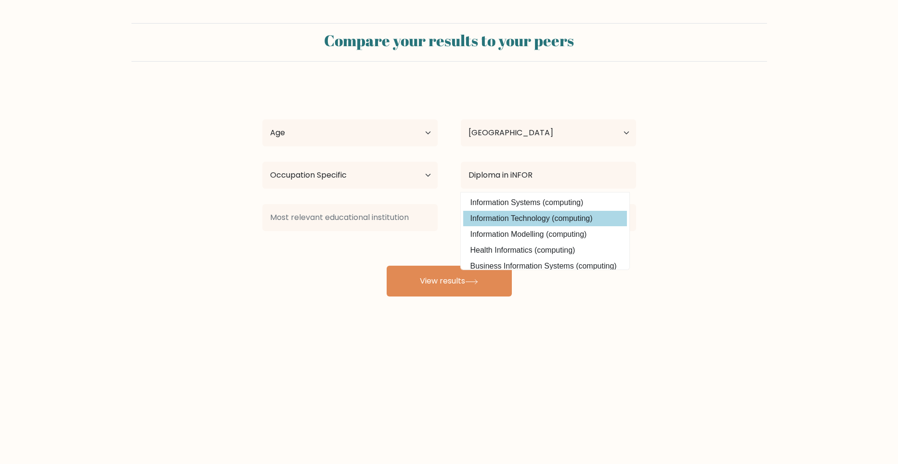
click at [529, 217] on option "Information Technology (computing)" at bounding box center [545, 218] width 164 height 15
type input "Information Technology"
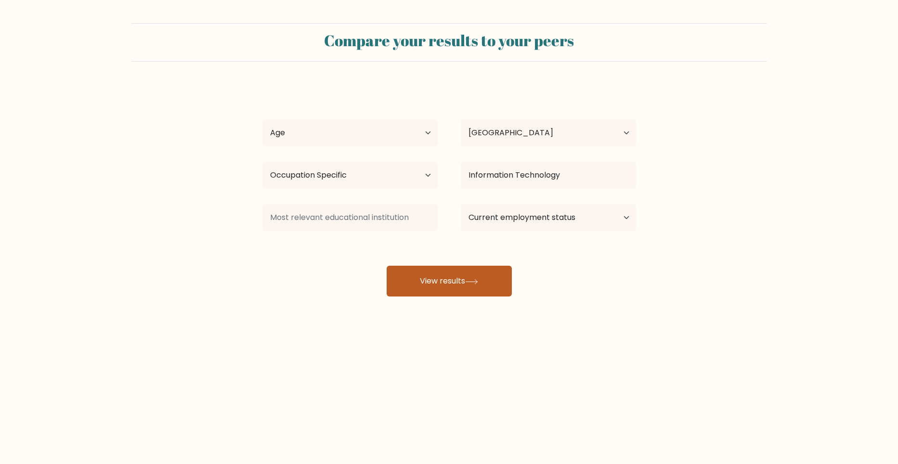
click at [462, 289] on button "View results" at bounding box center [449, 281] width 125 height 31
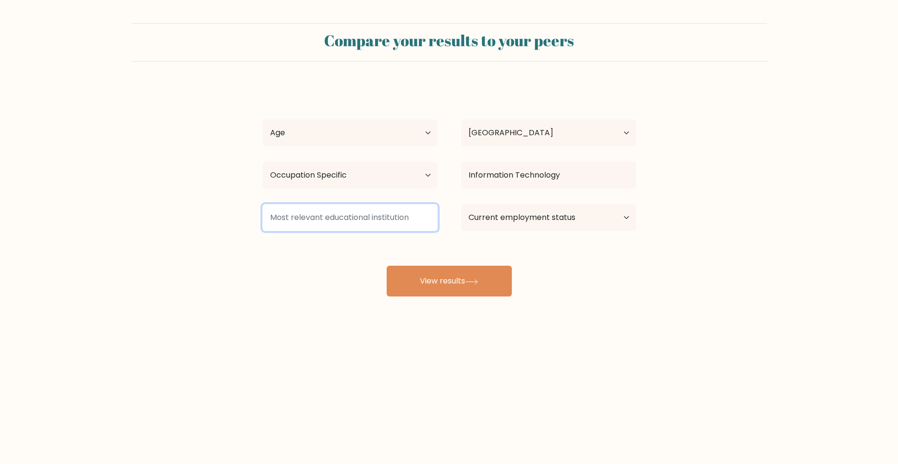
click at [369, 214] on input at bounding box center [349, 217] width 175 height 27
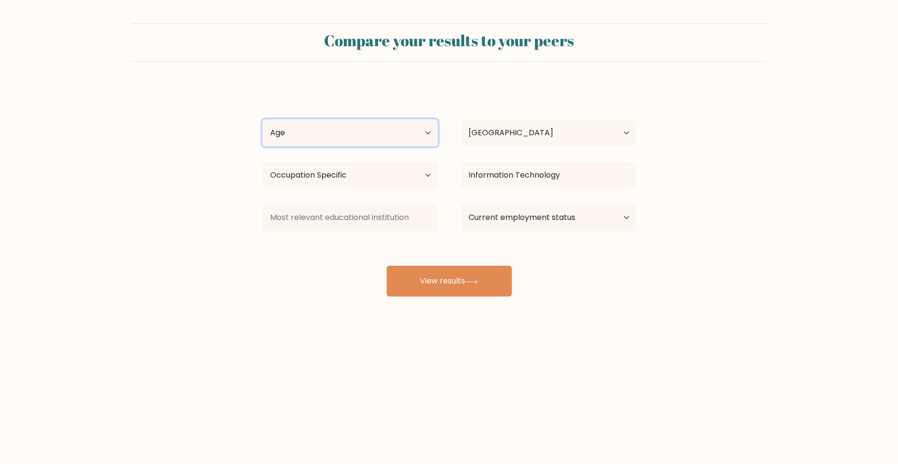
click at [348, 139] on select "Age Under 18 years old 18-24 years old 25-34 years old 35-44 years old 45-54 ye…" at bounding box center [349, 132] width 175 height 27
select select "25_34"
click at [262, 119] on select "Age Under 18 years old 18-24 years old 25-34 years old 35-44 years old 45-54 ye…" at bounding box center [349, 132] width 175 height 27
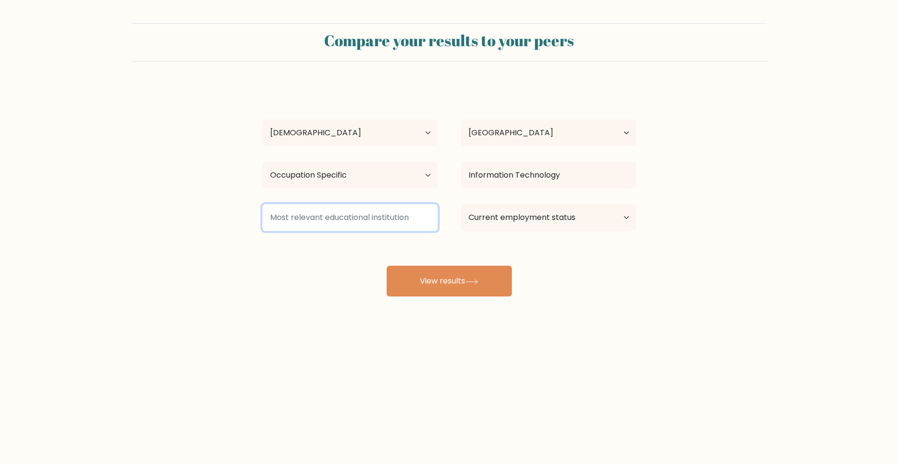
click at [332, 222] on input at bounding box center [349, 217] width 175 height 27
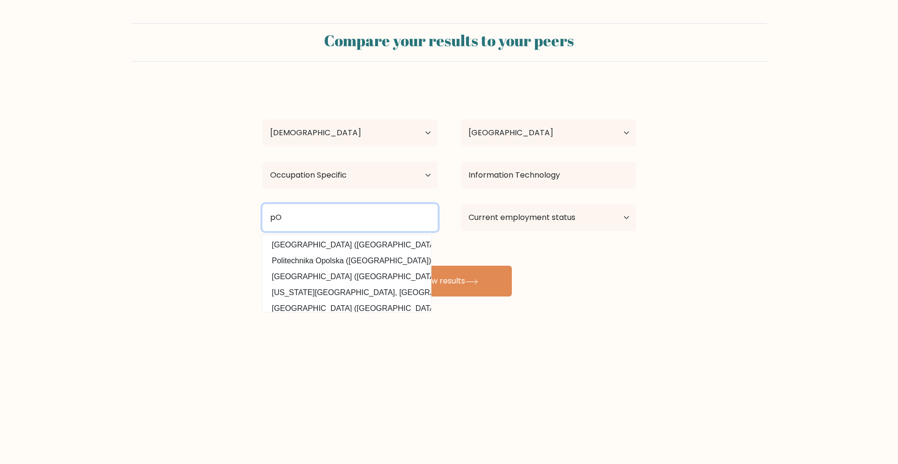
type input "p"
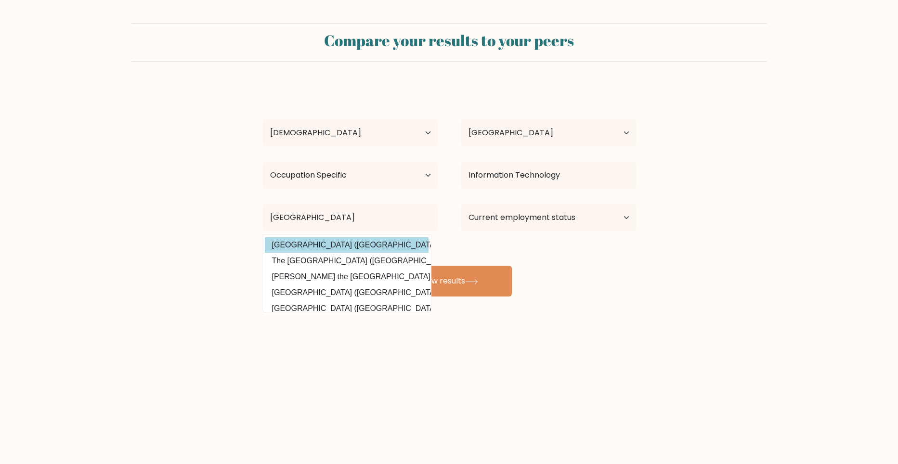
click at [355, 246] on option "Polytechnic University of the Philippines (Philippines)" at bounding box center [347, 244] width 164 height 15
type input "[GEOGRAPHIC_DATA]"
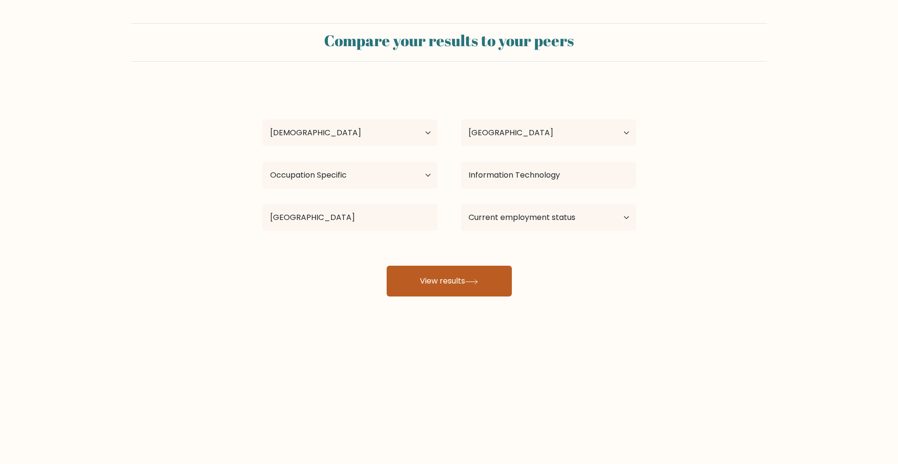
click at [473, 283] on icon at bounding box center [471, 281] width 13 height 5
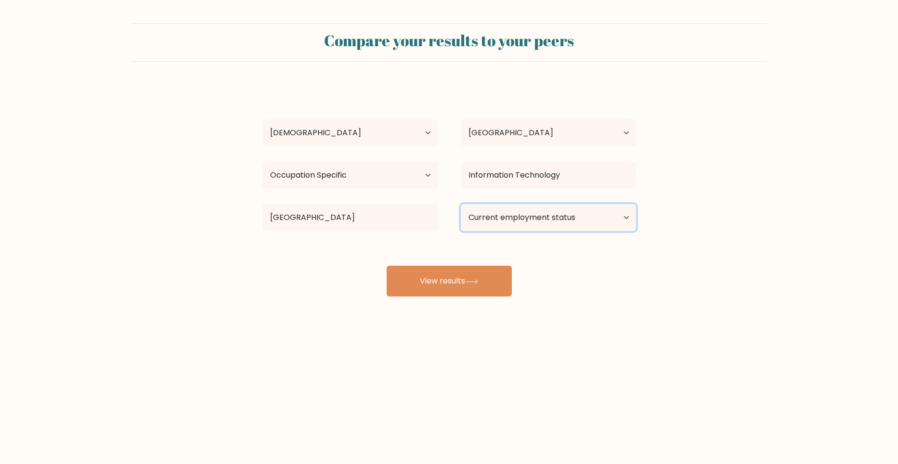
click at [496, 219] on select "Current employment status Employed Student Retired Other / prefer not to answer" at bounding box center [548, 217] width 175 height 27
select select "other"
click at [461, 204] on select "Current employment status Employed Student Retired Other / prefer not to answer" at bounding box center [548, 217] width 175 height 27
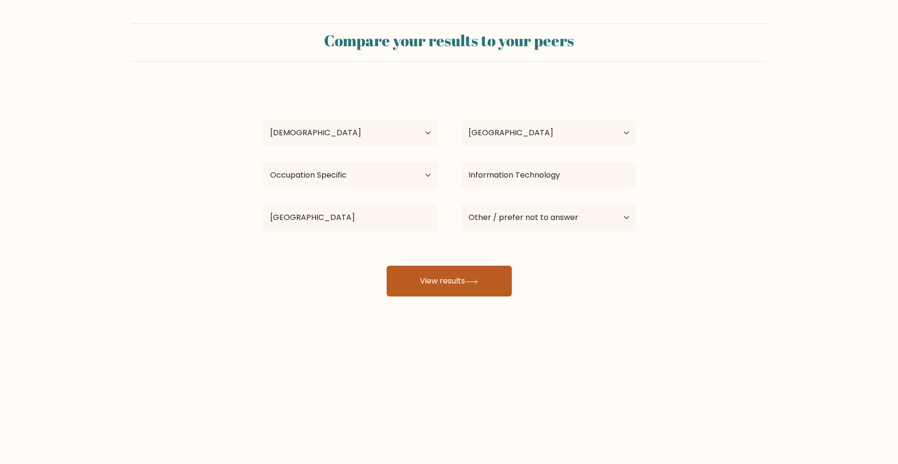
click at [423, 278] on button "View results" at bounding box center [449, 281] width 125 height 31
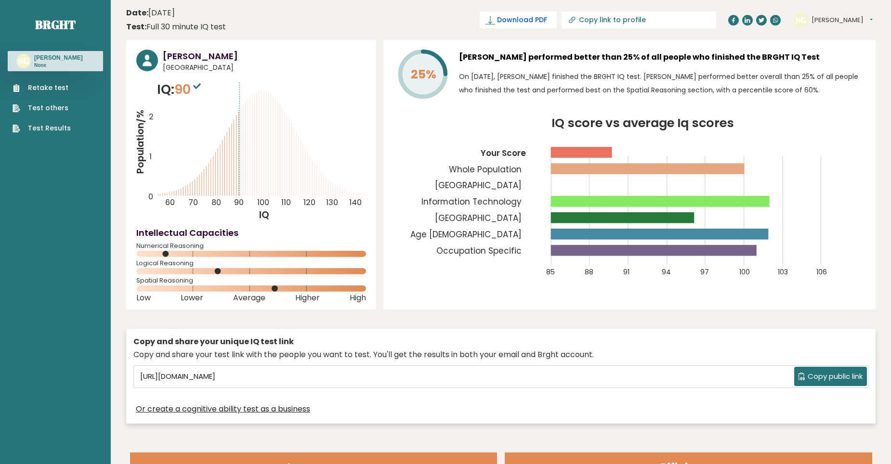
click at [557, 26] on link "Download PDF" at bounding box center [517, 20] width 77 height 17
